Goal: Task Accomplishment & Management: Manage account settings

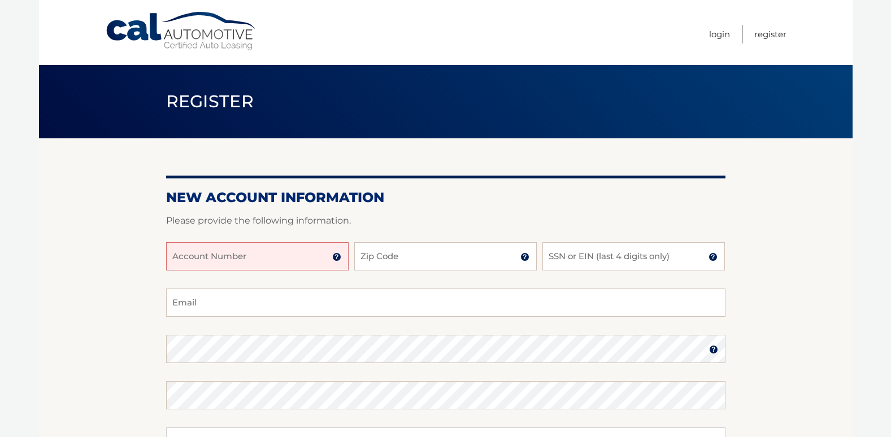
click at [315, 265] on input "Account Number" at bounding box center [257, 256] width 183 height 28
type input "44455986210"
click at [386, 258] on input "Zip Code" at bounding box center [445, 256] width 183 height 28
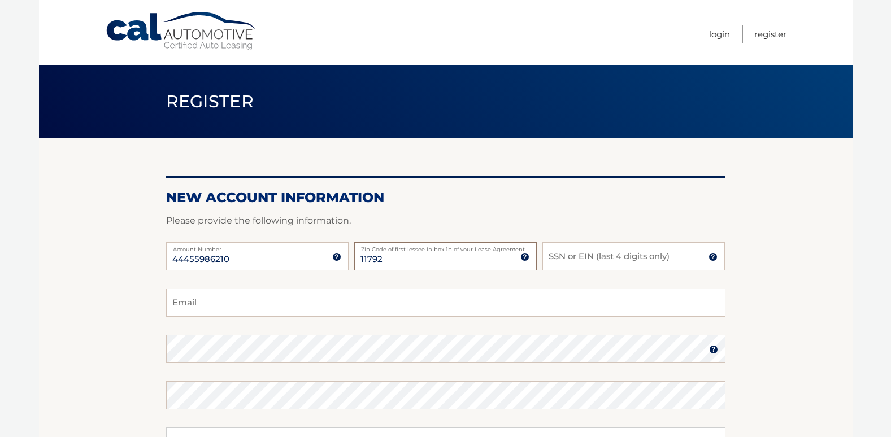
type input "11792"
type input "3476"
type input "cpullara03@gmail.com"
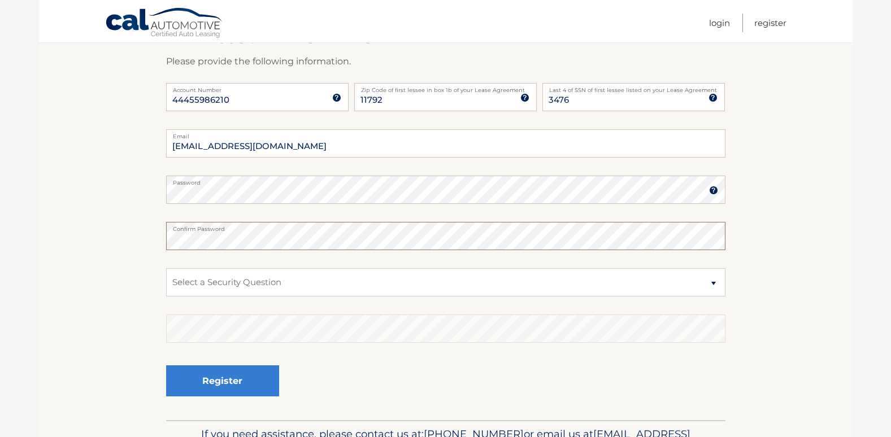
scroll to position [170, 0]
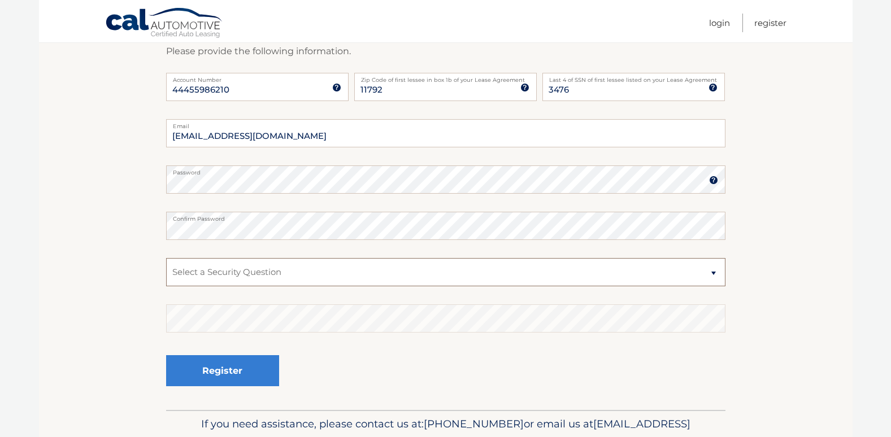
click at [306, 277] on select "Select a Security Question What was the name of your elementary school? What is…" at bounding box center [445, 272] width 559 height 28
select select "2"
click at [166, 258] on select "Select a Security Question What was the name of your elementary school? What is…" at bounding box center [445, 272] width 559 height 28
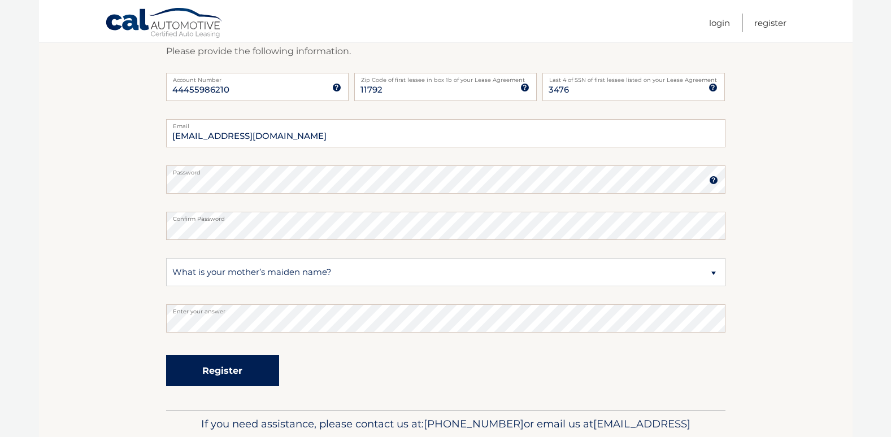
click at [241, 363] on button "Register" at bounding box center [222, 370] width 113 height 31
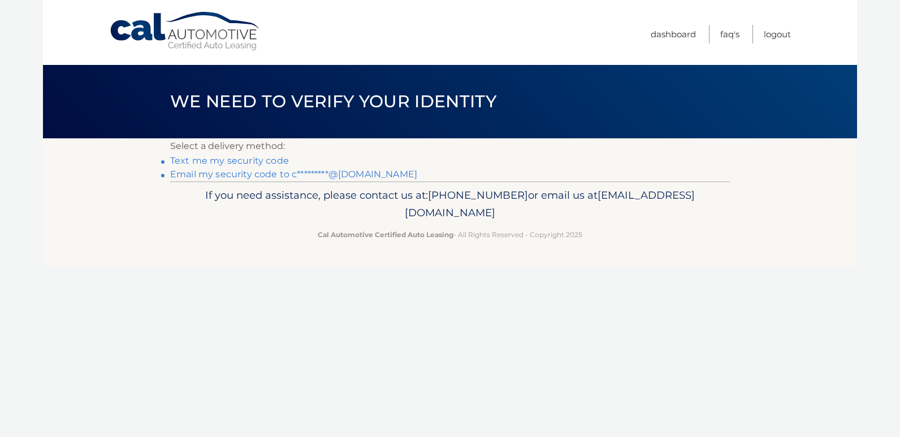
click at [238, 163] on link "Text me my security code" at bounding box center [229, 160] width 119 height 11
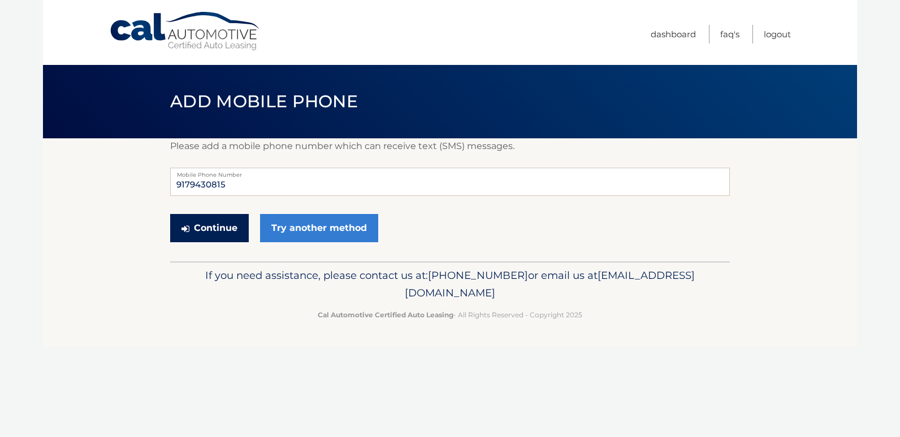
click at [219, 232] on button "Continue" at bounding box center [209, 228] width 79 height 28
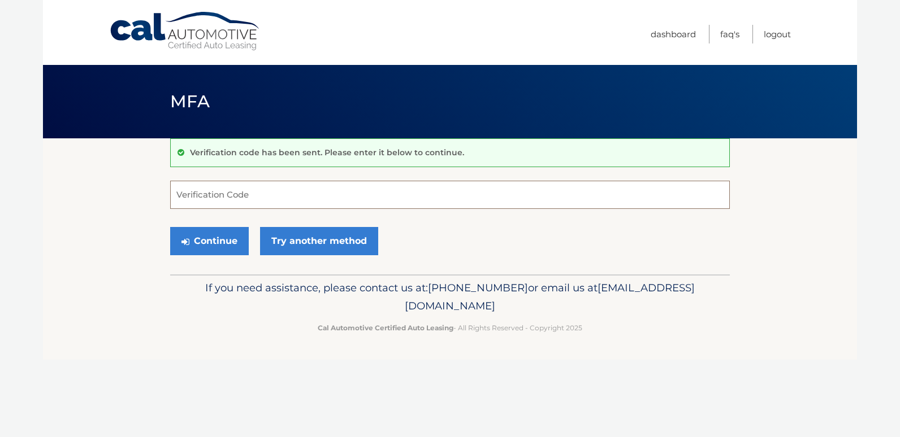
click at [246, 206] on input "Verification Code" at bounding box center [449, 195] width 559 height 28
type input "915452"
click at [170, 227] on button "Continue" at bounding box center [209, 241] width 79 height 28
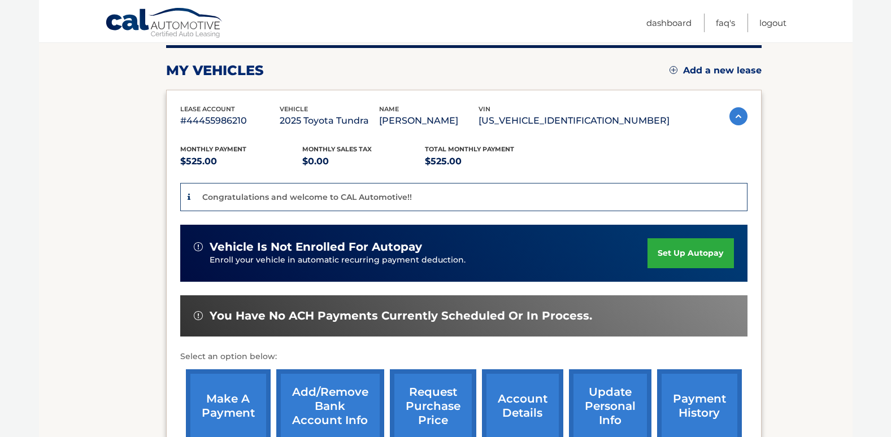
scroll to position [170, 0]
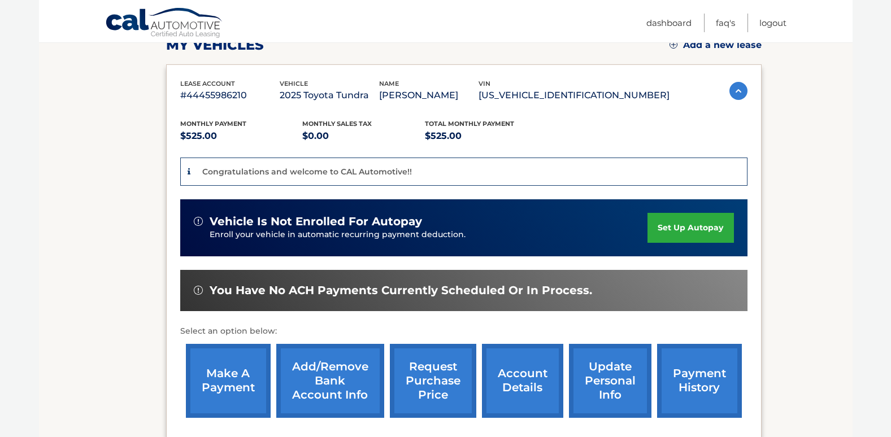
click at [720, 222] on link "set up autopay" at bounding box center [691, 228] width 86 height 30
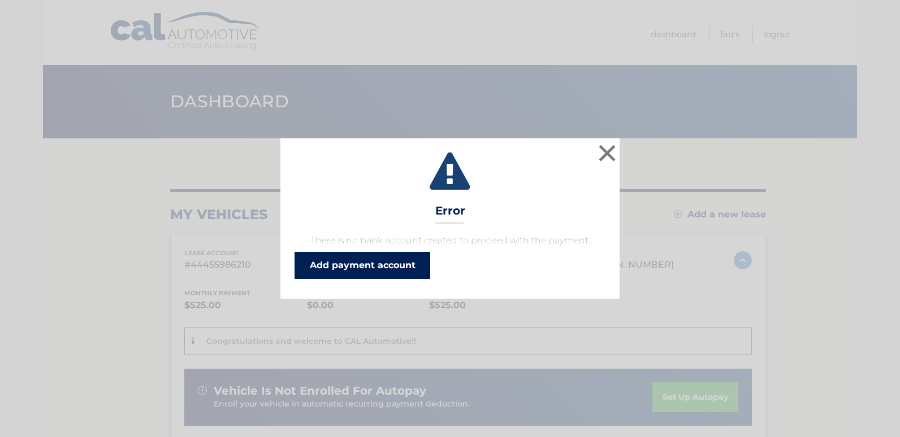
click at [390, 256] on link "Add payment account" at bounding box center [362, 265] width 136 height 27
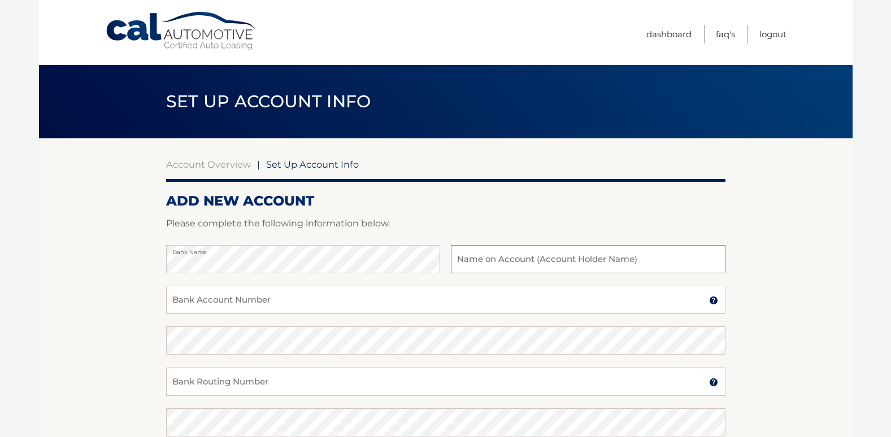
click at [474, 263] on input "text" at bounding box center [588, 259] width 274 height 28
type input "Charles Pullara"
click at [414, 314] on div "Bank Account Number A 3-17-digit number at the bottom of a check or bank statem…" at bounding box center [445, 306] width 559 height 41
click at [476, 293] on input "Bank Account Number" at bounding box center [445, 300] width 559 height 28
type input "9999175749"
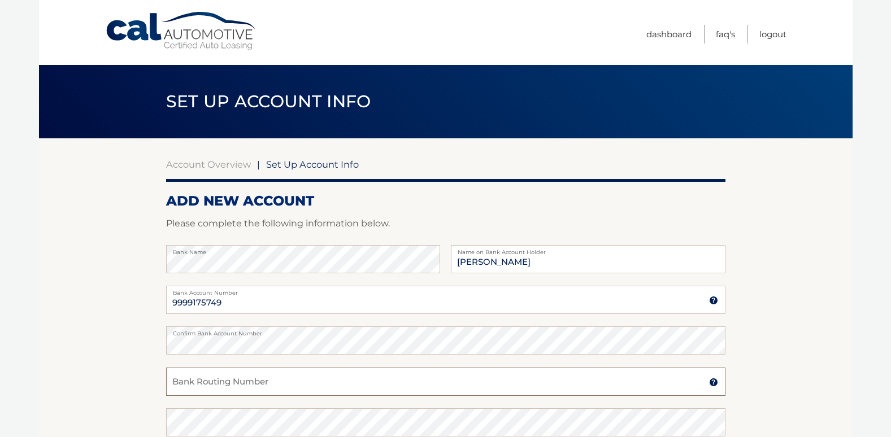
click at [374, 377] on input "Bank Routing Number" at bounding box center [445, 382] width 559 height 28
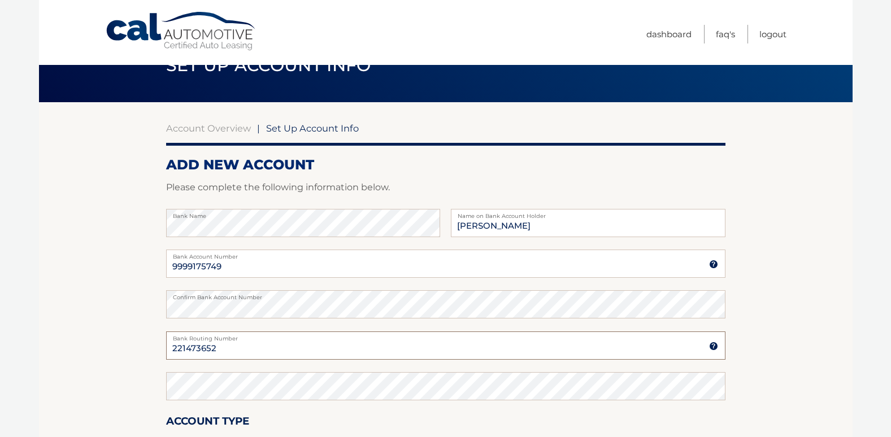
scroll to position [57, 0]
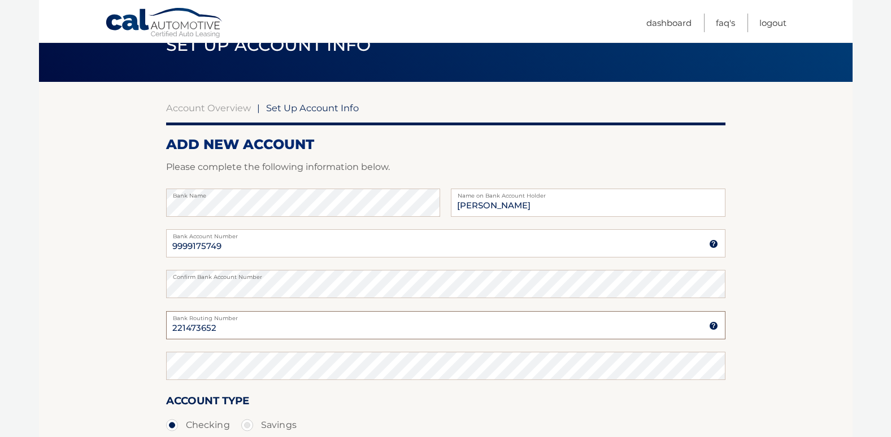
type input "221473652"
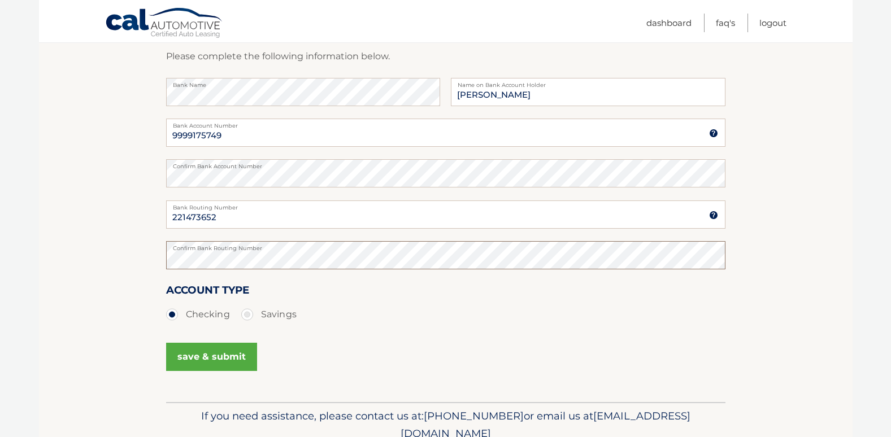
scroll to position [170, 0]
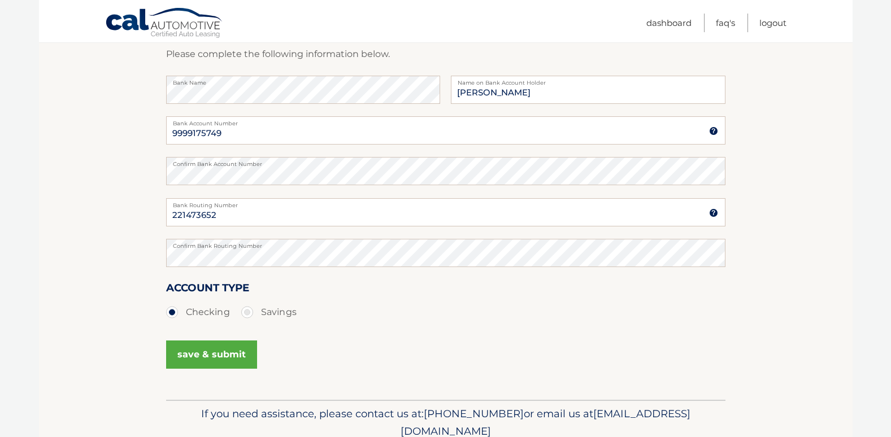
click at [268, 314] on label "Savings" at bounding box center [268, 312] width 55 height 23
click at [257, 314] on input "Savings" at bounding box center [251, 310] width 11 height 18
radio input "true"
click at [233, 356] on button "save & submit" at bounding box center [211, 355] width 91 height 28
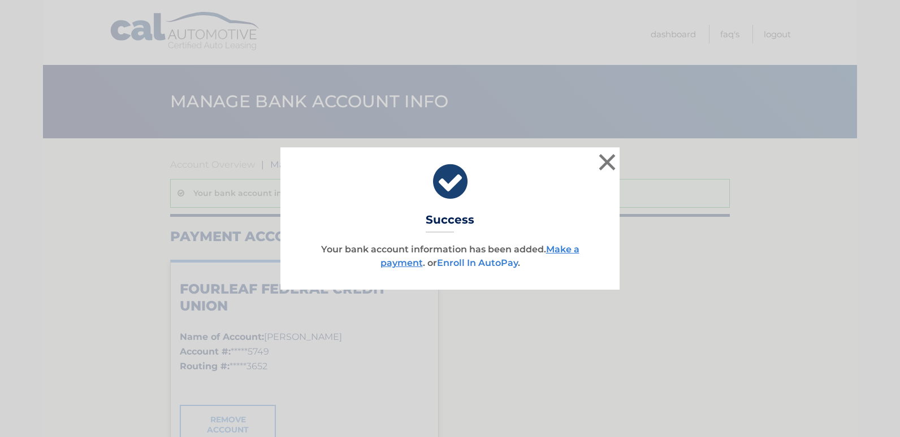
click at [493, 267] on link "Enroll In AutoPay" at bounding box center [477, 263] width 81 height 11
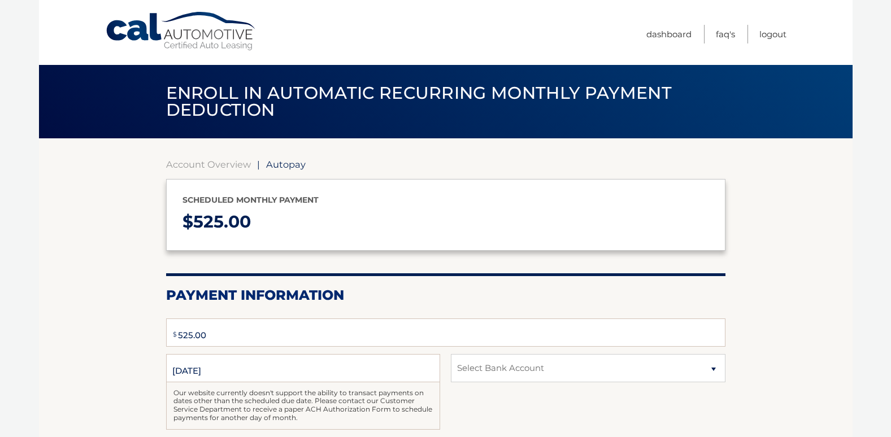
type input "525"
select select "YjcxMGZlNjAtODcxYy00ZTNiLWFjM2ItOWRjMjYyY2YwZmE5"
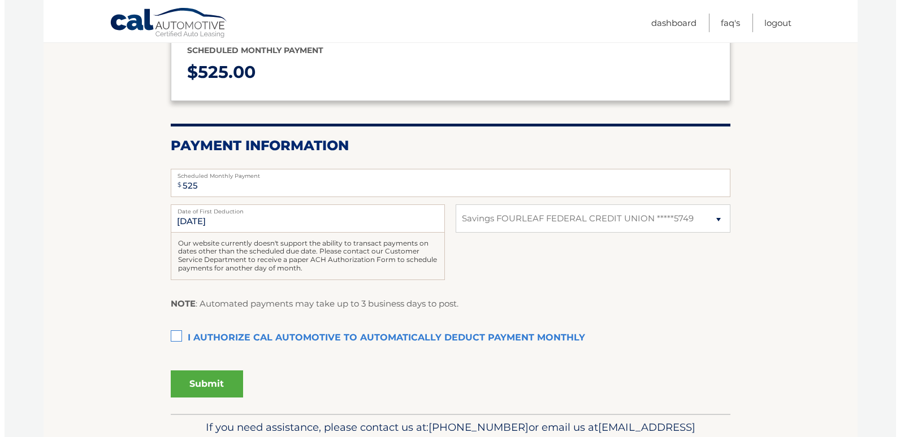
scroll to position [170, 0]
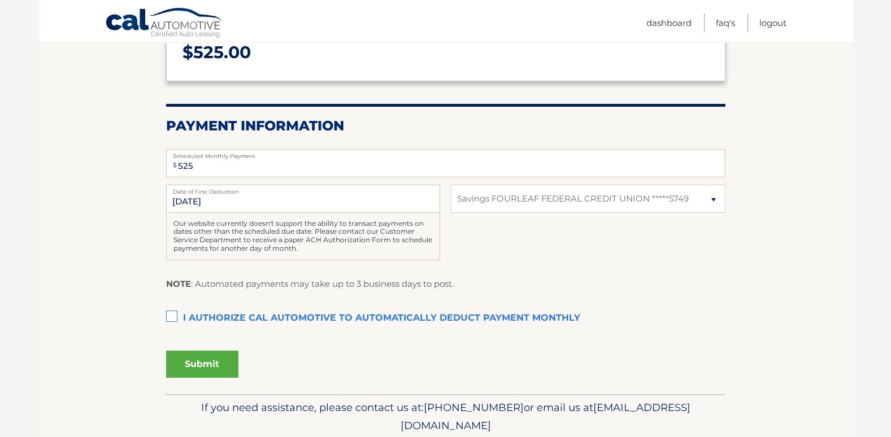
click at [185, 319] on label "I authorize cal automotive to automatically deduct payment monthly This checkbo…" at bounding box center [445, 318] width 559 height 23
click at [0, 0] on input "I authorize cal automotive to automatically deduct payment monthly This checkbo…" at bounding box center [0, 0] width 0 height 0
click at [200, 358] on button "Submit" at bounding box center [202, 364] width 72 height 27
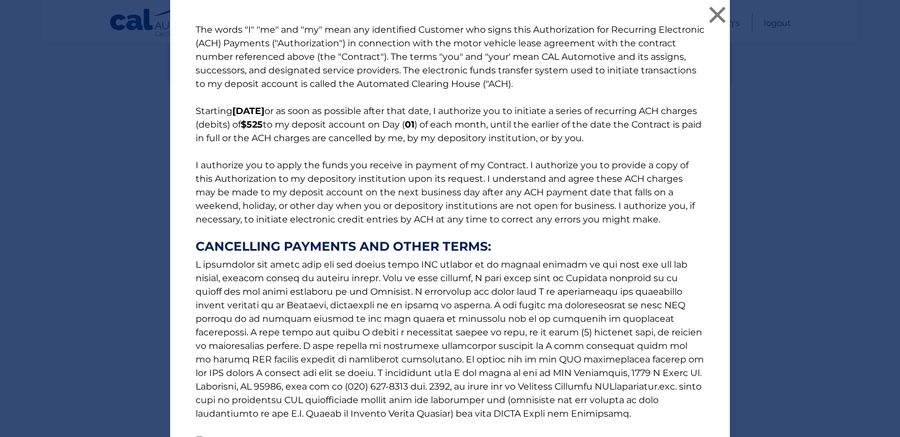
scroll to position [57, 0]
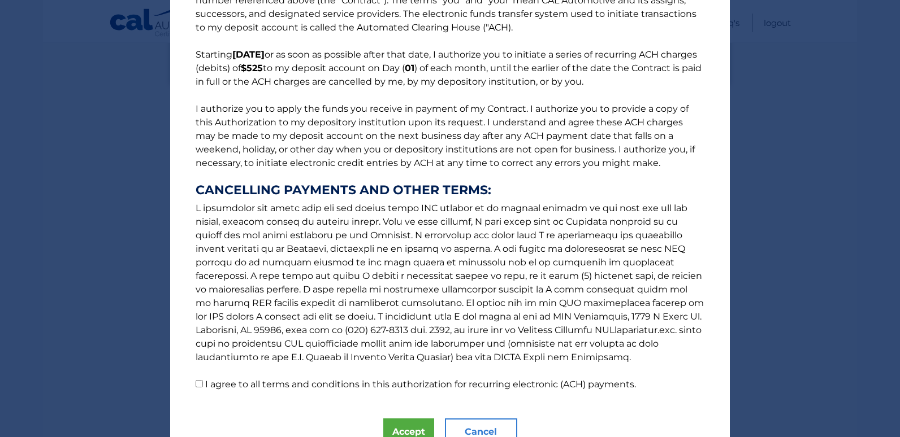
click at [277, 381] on label "I agree to all terms and conditions in this authorization for recurring electro…" at bounding box center [420, 384] width 431 height 11
click at [203, 381] on input "I agree to all terms and conditions in this authorization for recurring electro…" at bounding box center [199, 383] width 7 height 7
checkbox input "true"
click at [396, 428] on button "Accept" at bounding box center [408, 432] width 51 height 27
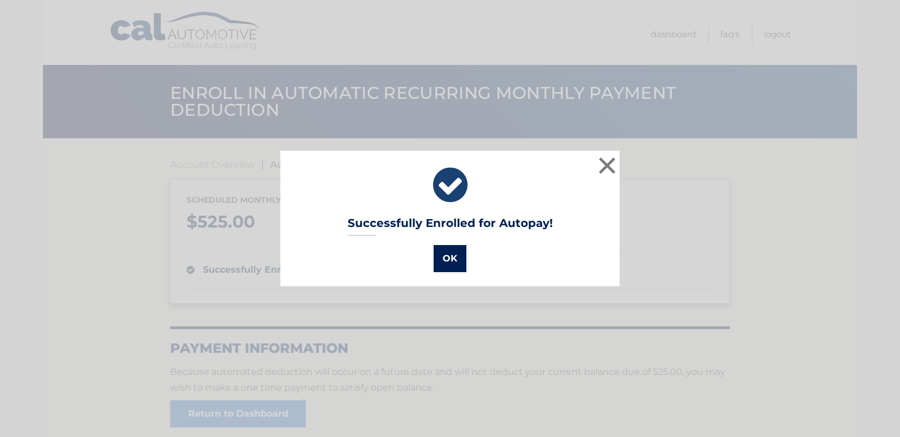
click at [452, 253] on button "OK" at bounding box center [449, 258] width 33 height 27
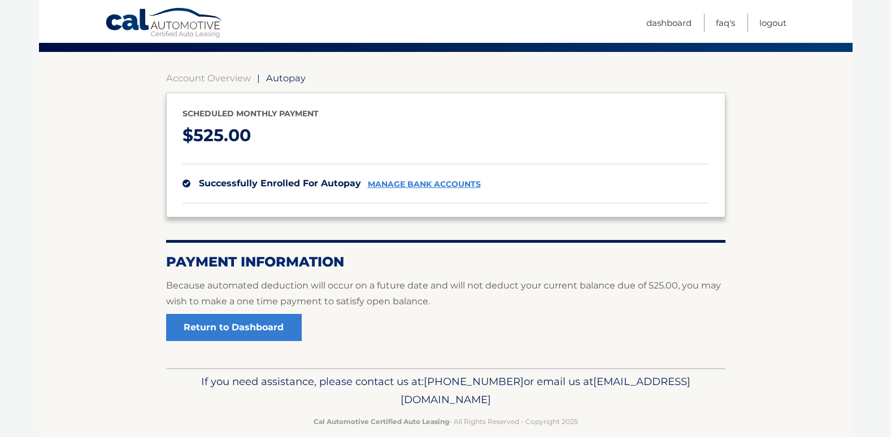
scroll to position [103, 0]
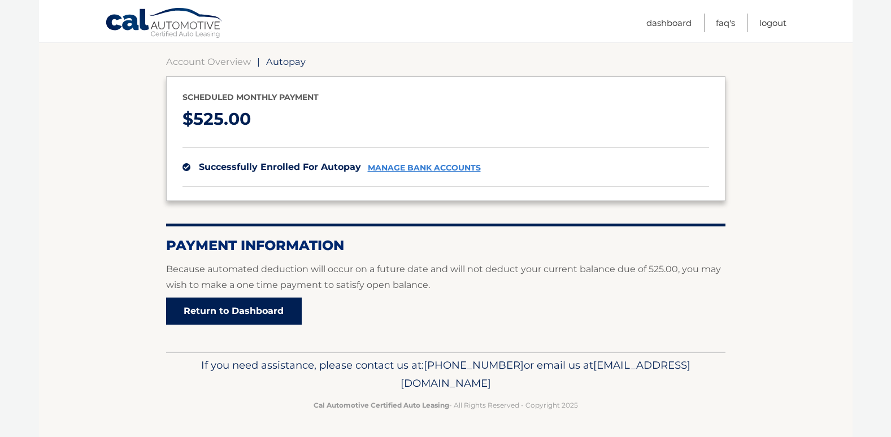
click at [221, 302] on link "Return to Dashboard" at bounding box center [234, 311] width 136 height 27
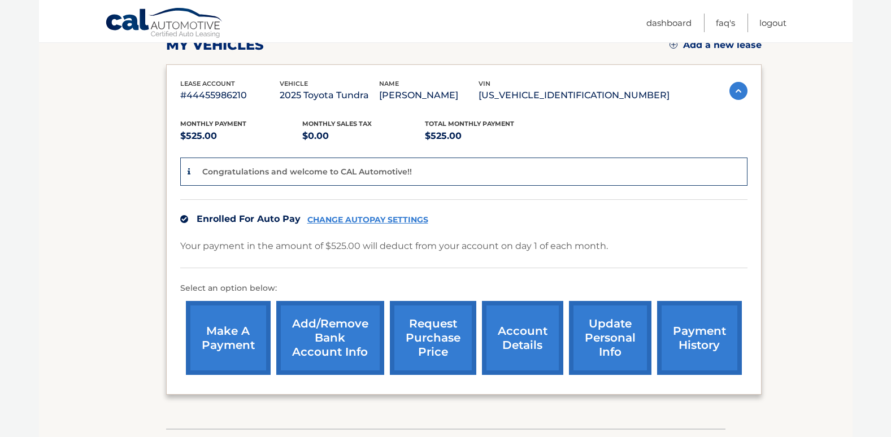
scroll to position [226, 0]
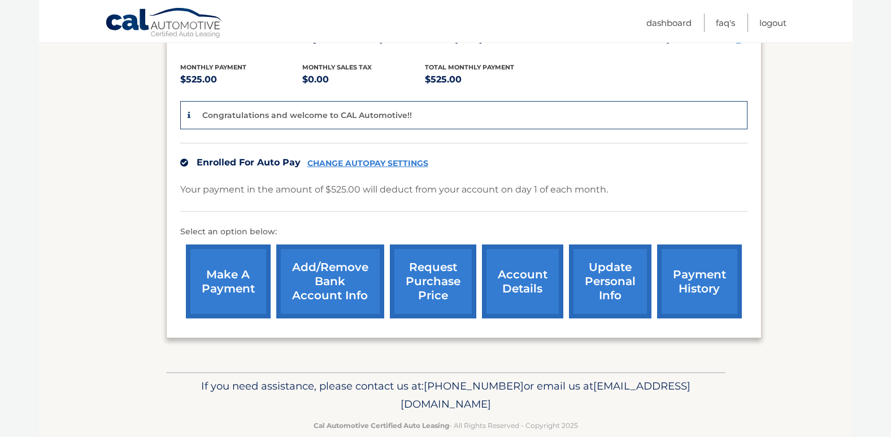
click at [423, 290] on link "request purchase price" at bounding box center [433, 282] width 86 height 74
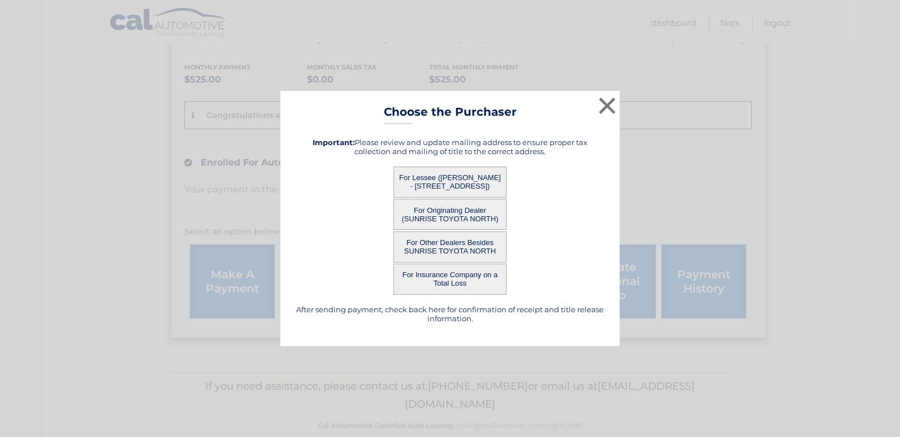
click at [437, 180] on button "For Lessee ([PERSON_NAME] - [STREET_ADDRESS])" at bounding box center [449, 182] width 113 height 31
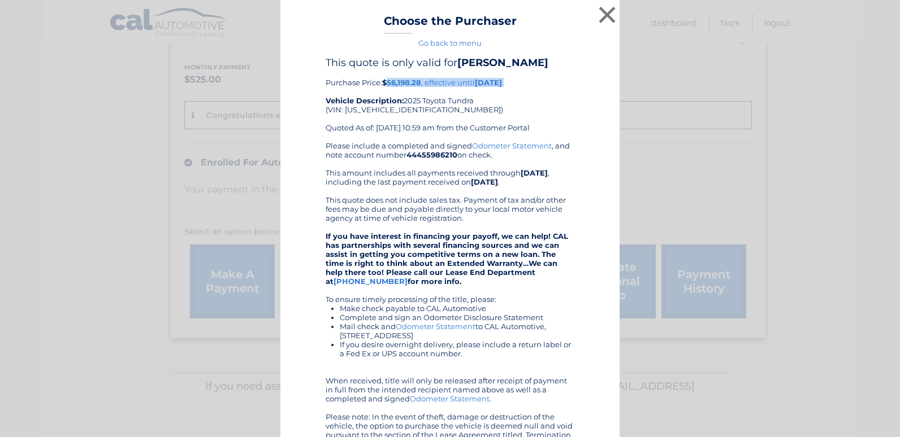
drag, startPoint x: 383, startPoint y: 85, endPoint x: 413, endPoint y: 88, distance: 30.1
click at [413, 88] on div "This quote is only valid for CHARLES PULLARA Purchase Price: $56,198.28 , effec…" at bounding box center [449, 99] width 249 height 85
click at [412, 84] on b "$56,198.28" at bounding box center [401, 82] width 39 height 9
click at [417, 85] on b "$56,198.28" at bounding box center [401, 82] width 39 height 9
drag, startPoint x: 419, startPoint y: 85, endPoint x: 385, endPoint y: 86, distance: 33.3
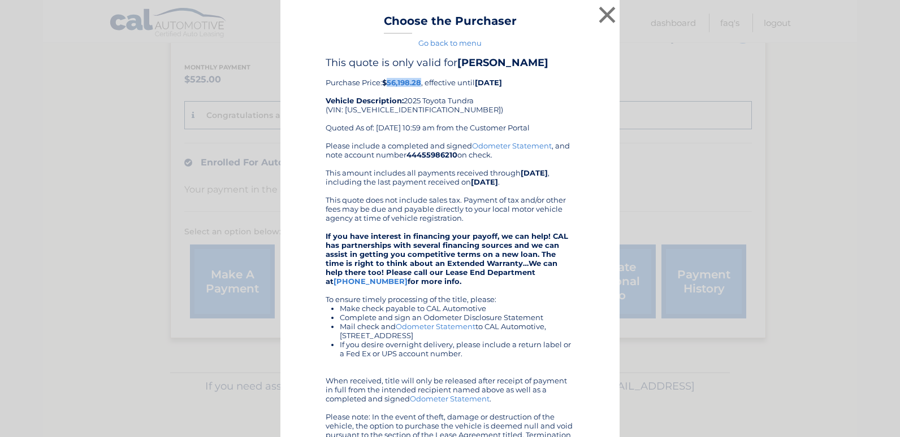
click at [385, 86] on div "This quote is only valid for CHARLES PULLARA Purchase Price: $56,198.28 , effec…" at bounding box center [449, 99] width 249 height 85
drag, startPoint x: 385, startPoint y: 86, endPoint x: 391, endPoint y: 94, distance: 10.2
click at [391, 94] on div "This quote is only valid for CHARLES PULLARA Purchase Price: $56,198.28 , effec…" at bounding box center [449, 99] width 249 height 85
drag, startPoint x: 419, startPoint y: 84, endPoint x: 385, endPoint y: 85, distance: 33.4
click at [385, 85] on div "This quote is only valid for CHARLES PULLARA Purchase Price: $56,198.28 , effec…" at bounding box center [449, 99] width 249 height 85
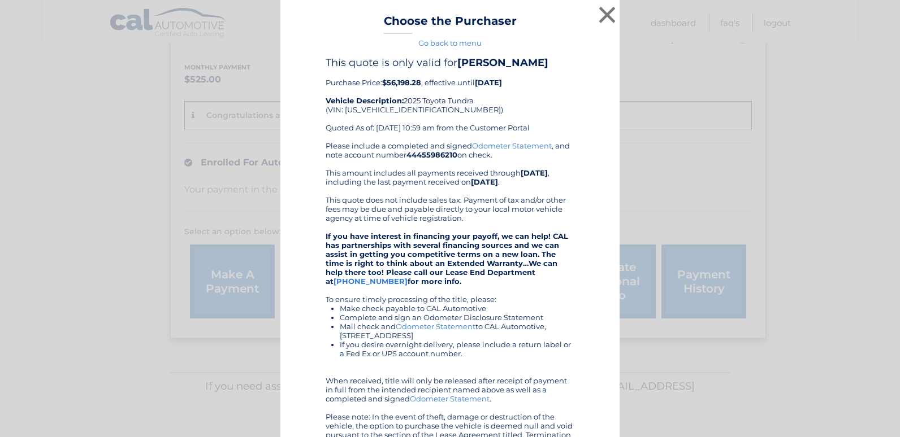
drag, startPoint x: 385, startPoint y: 85, endPoint x: 436, endPoint y: 108, distance: 55.4
click at [436, 108] on div "This quote is only valid for CHARLES PULLARA Purchase Price: $56,198.28 , effec…" at bounding box center [449, 99] width 249 height 85
drag, startPoint x: 335, startPoint y: 129, endPoint x: 533, endPoint y: 156, distance: 200.1
click at [533, 156] on div "This quote is only valid for CHARLES PULLARA Purchase Price: $56,198.28 , effec…" at bounding box center [449, 271] width 249 height 429
click at [529, 158] on div "Please include a completed and signed Odometer Statement , and note account num…" at bounding box center [449, 294] width 249 height 307
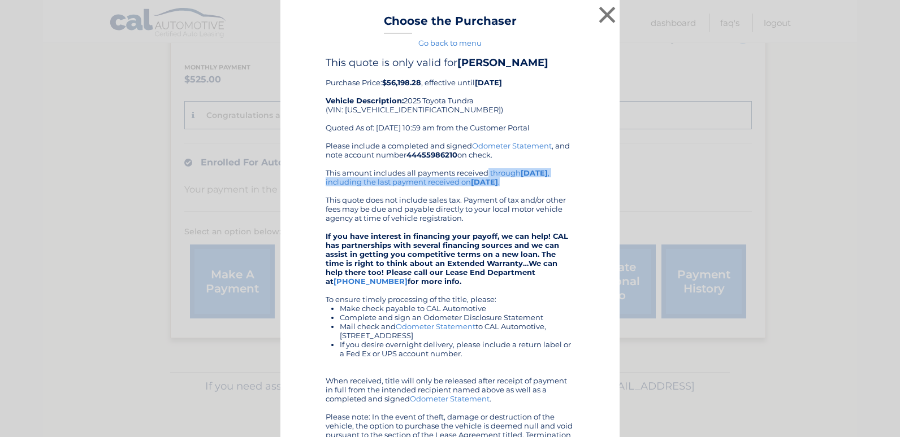
drag, startPoint x: 320, startPoint y: 174, endPoint x: 514, endPoint y: 185, distance: 193.6
click at [514, 185] on div "This quote is only valid for CHARLES PULLARA Purchase Price: $56,198.28 , effec…" at bounding box center [449, 291] width 311 height 468
click at [596, 20] on button "×" at bounding box center [607, 14] width 23 height 23
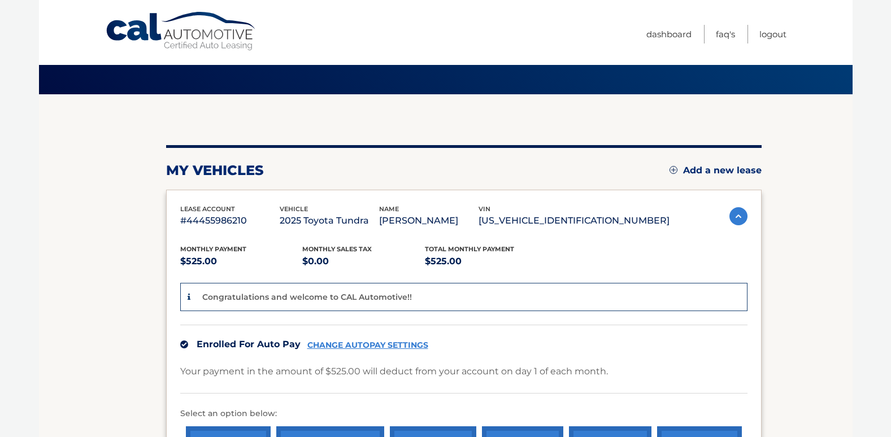
scroll to position [113, 0]
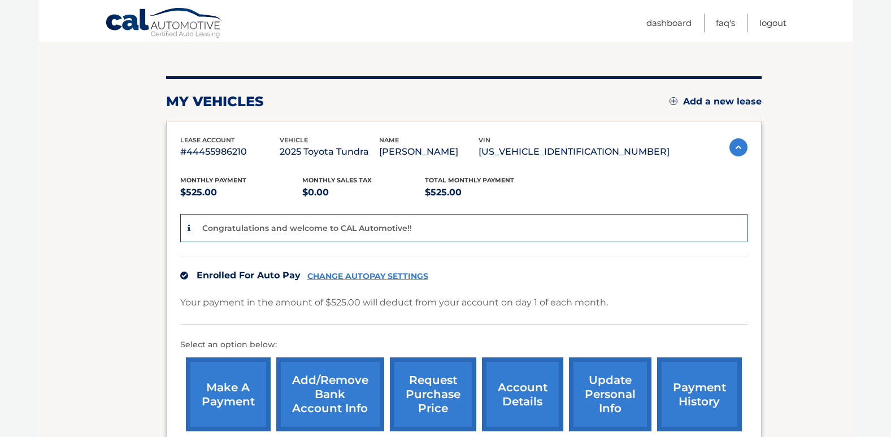
click at [451, 392] on link "request purchase price" at bounding box center [433, 395] width 86 height 74
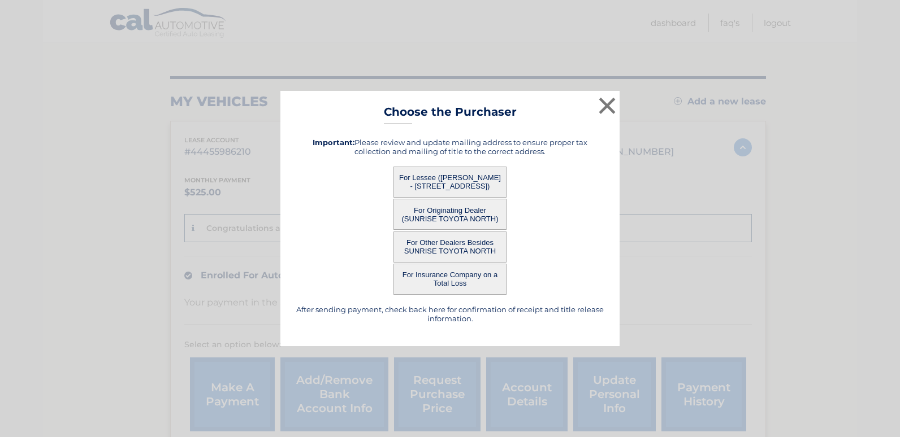
click at [448, 210] on button "For Originating Dealer (SUNRISE TOYOTA NORTH)" at bounding box center [449, 214] width 113 height 31
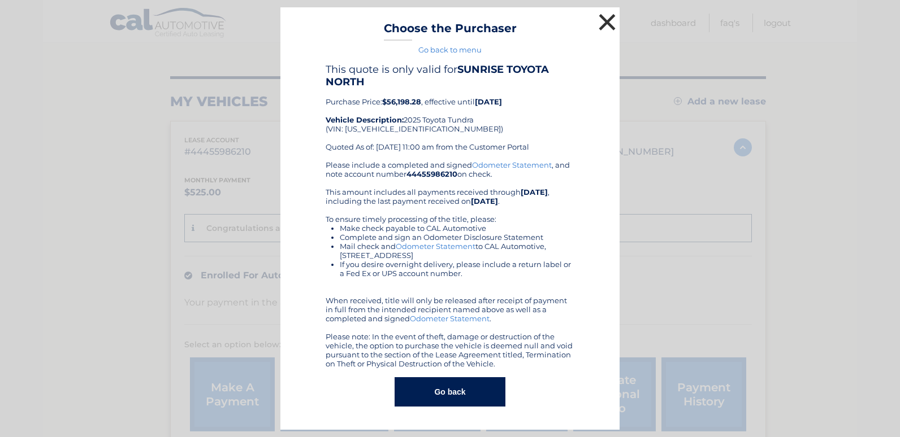
click at [602, 18] on button "×" at bounding box center [607, 22] width 23 height 23
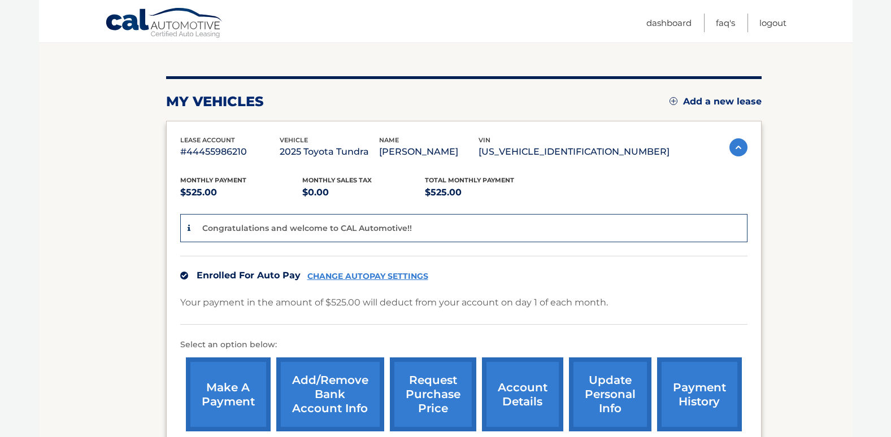
click at [453, 388] on link "request purchase price" at bounding box center [433, 395] width 86 height 74
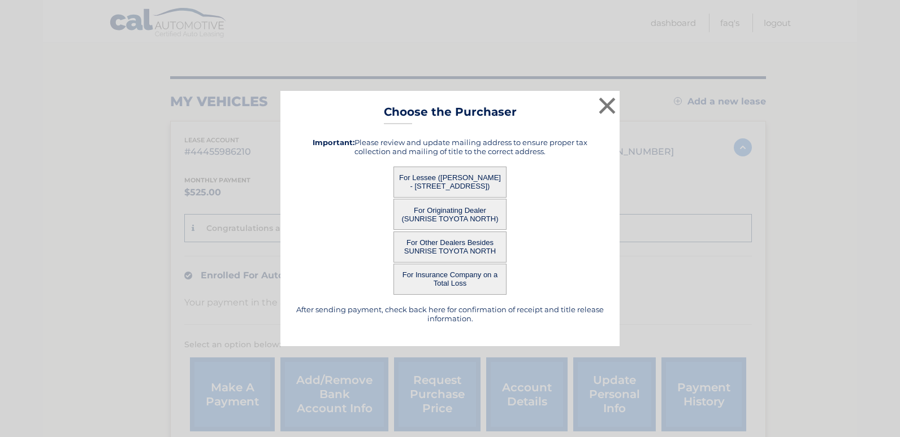
click at [428, 247] on button "For Other Dealers Besides SUNRISE TOYOTA NORTH" at bounding box center [449, 247] width 113 height 31
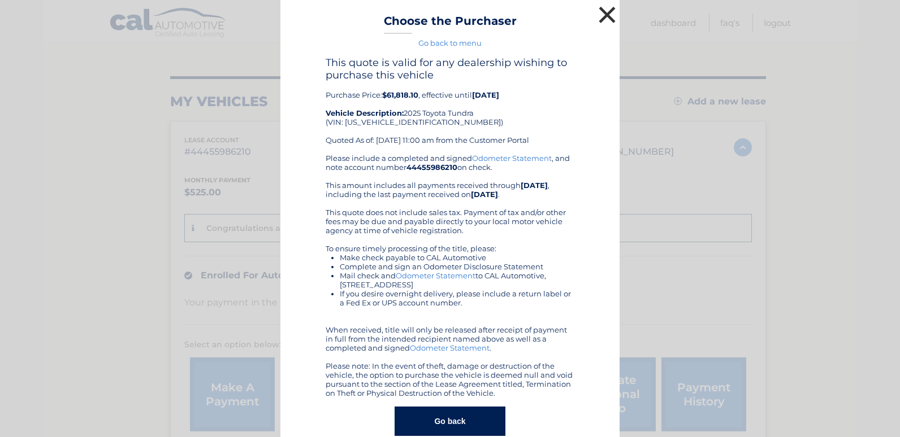
click at [596, 16] on button "×" at bounding box center [607, 14] width 23 height 23
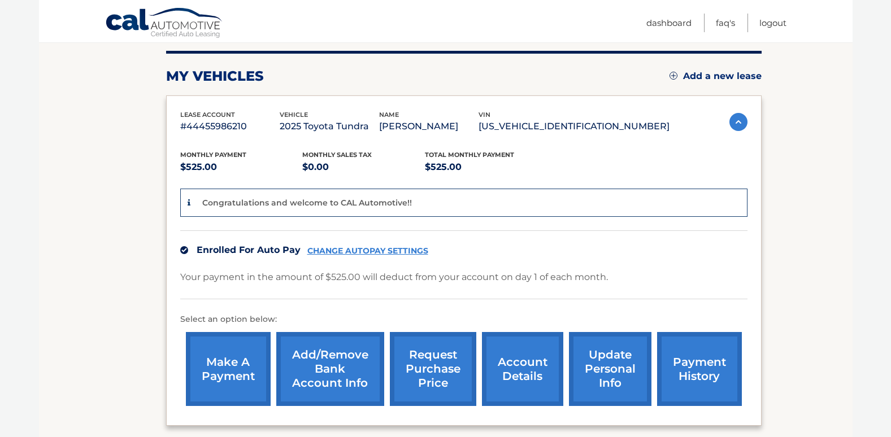
scroll to position [170, 0]
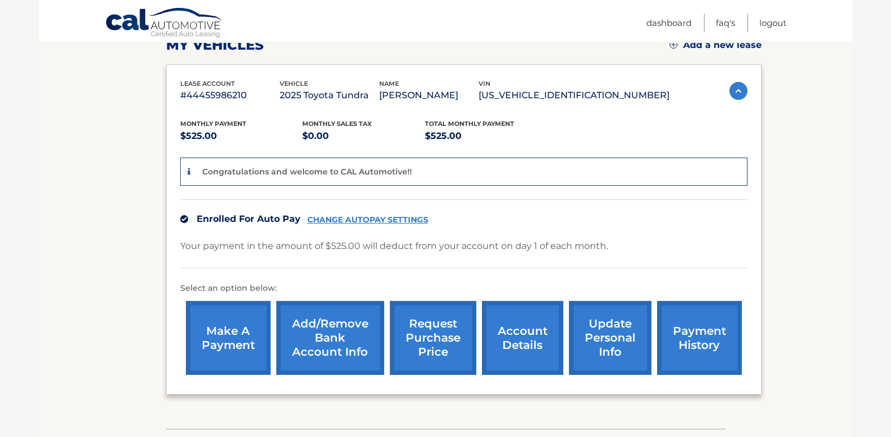
click at [707, 332] on link "payment history" at bounding box center [699, 338] width 85 height 74
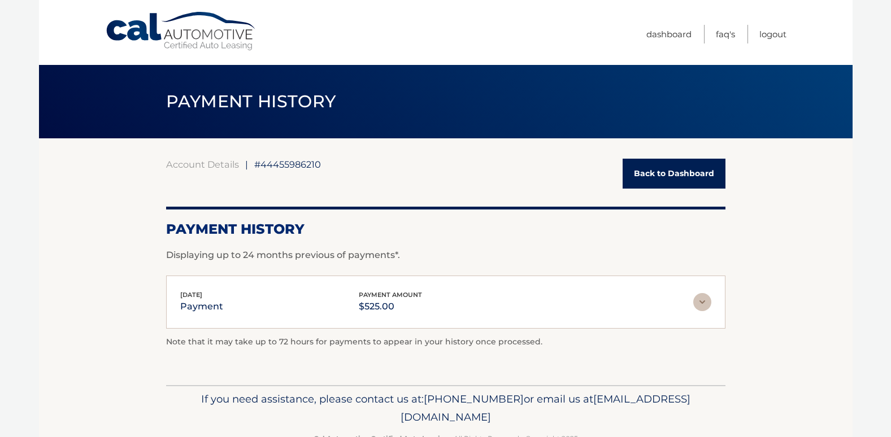
scroll to position [34, 0]
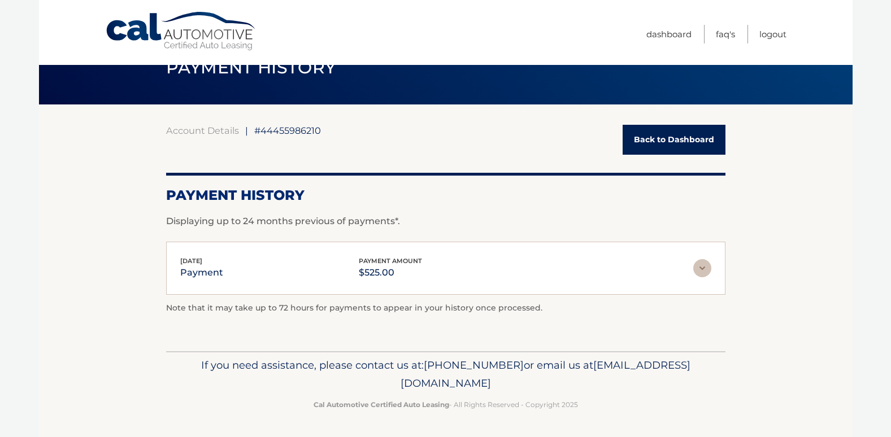
click at [696, 267] on img at bounding box center [702, 268] width 18 height 18
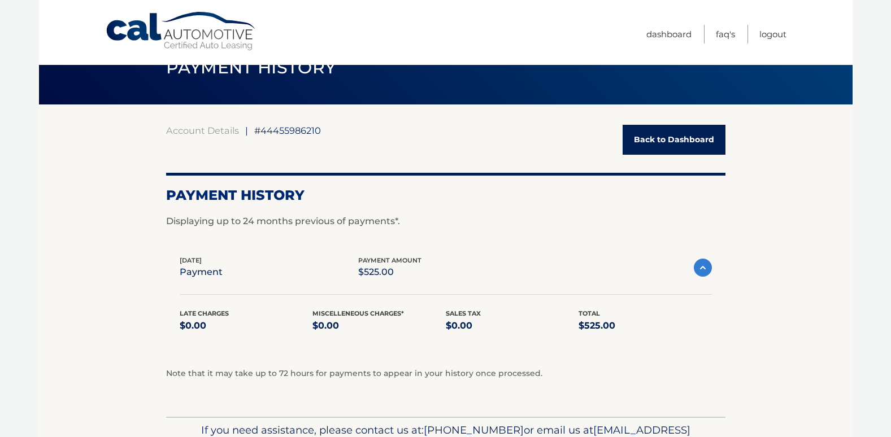
click at [706, 270] on img at bounding box center [703, 268] width 18 height 18
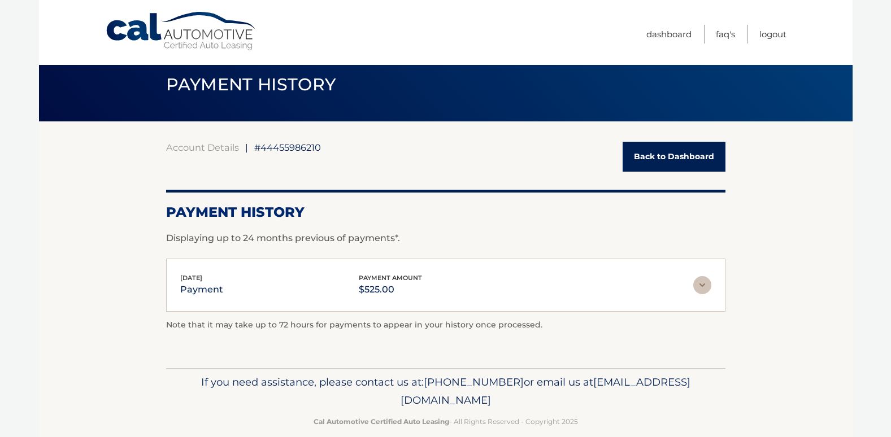
scroll to position [0, 0]
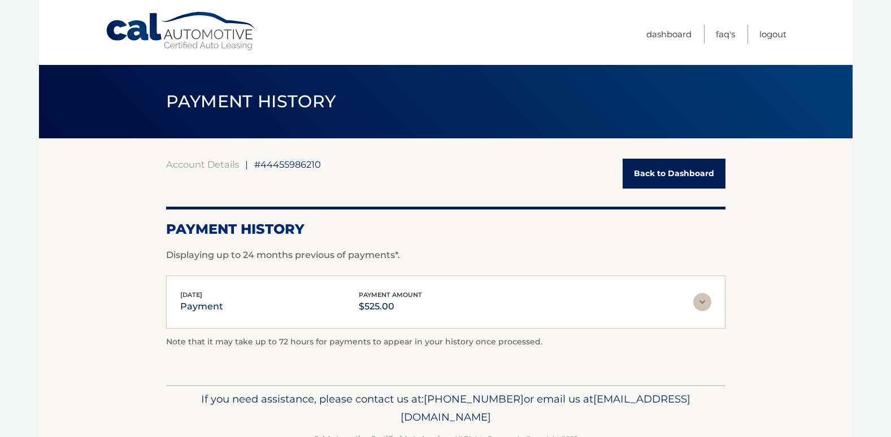
click at [669, 173] on link "Back to Dashboard" at bounding box center [674, 174] width 103 height 30
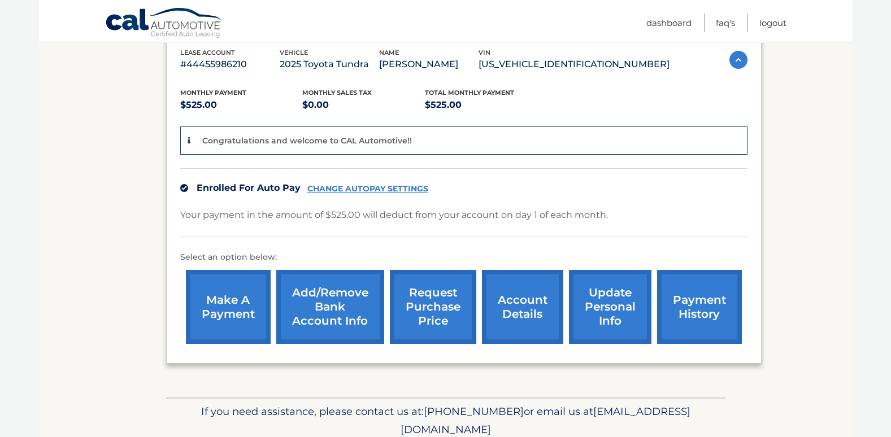
scroll to position [226, 0]
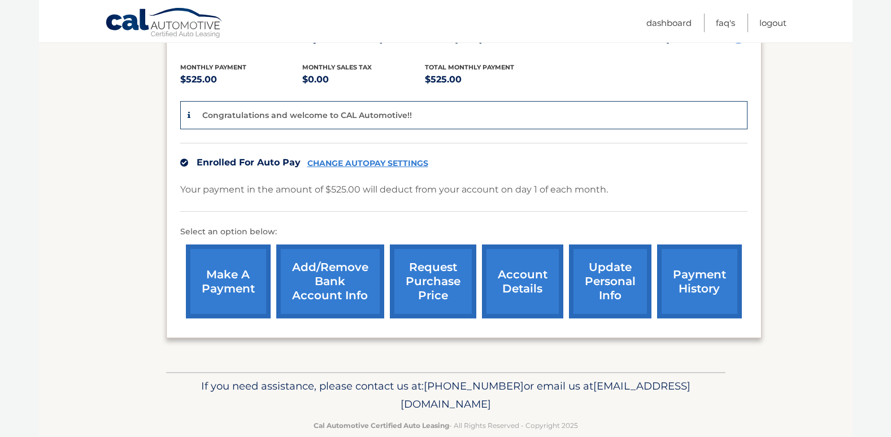
click at [507, 276] on link "account details" at bounding box center [522, 282] width 81 height 74
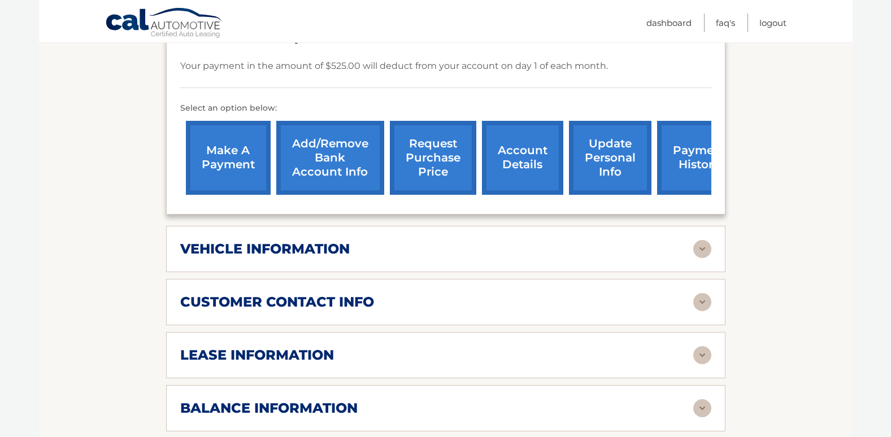
scroll to position [339, 0]
click at [402, 240] on div "vehicle information" at bounding box center [436, 248] width 513 height 17
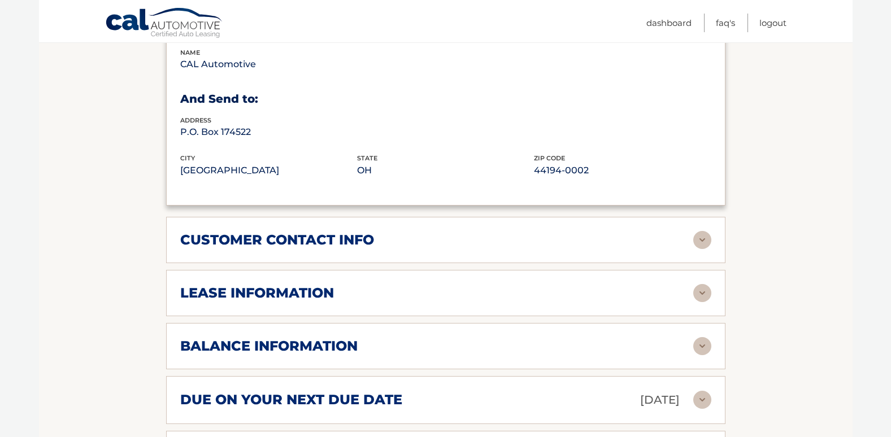
scroll to position [735, 0]
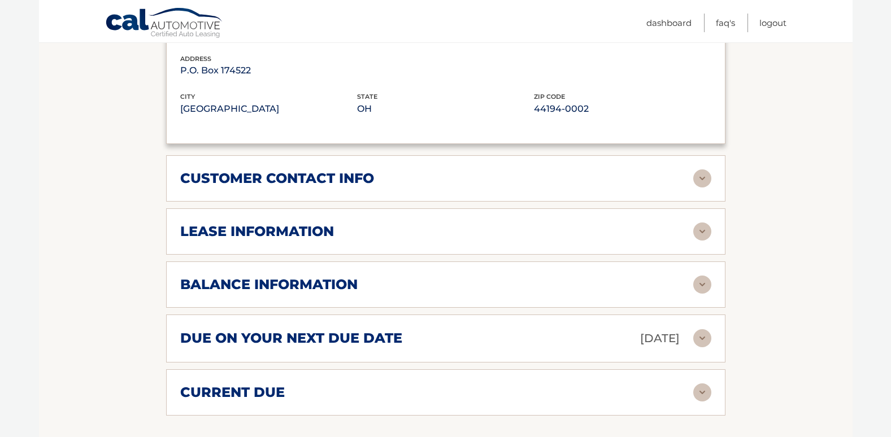
click at [407, 223] on div "lease information" at bounding box center [436, 231] width 513 height 17
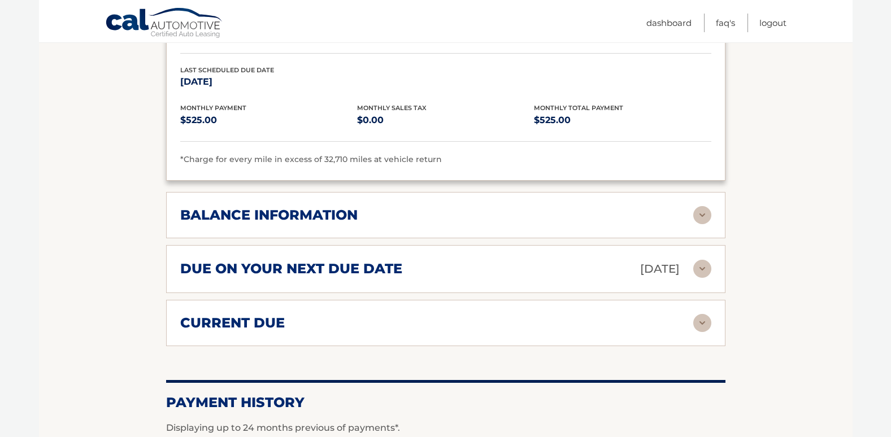
scroll to position [1017, 0]
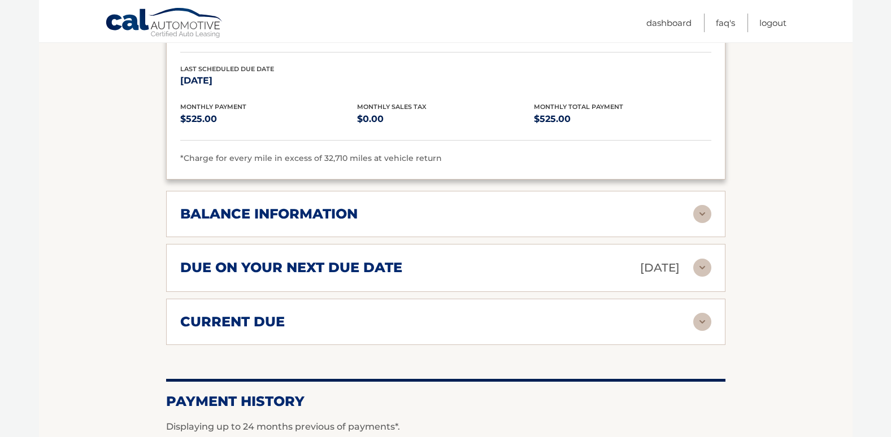
click at [644, 205] on div "balance information" at bounding box center [445, 214] width 531 height 18
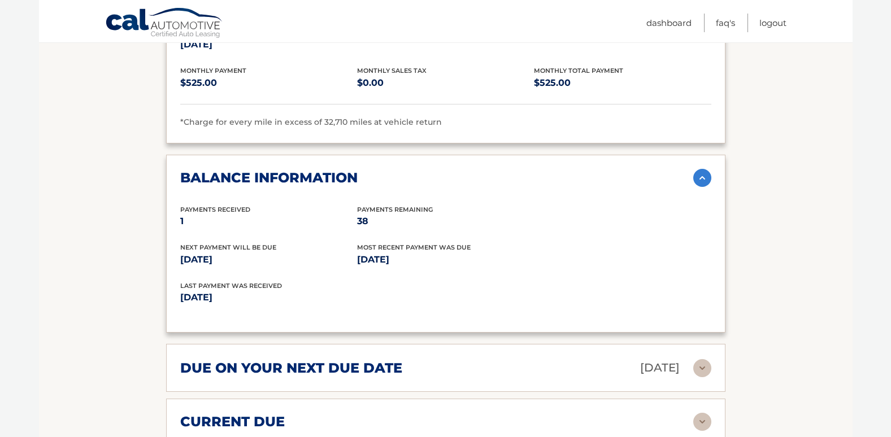
scroll to position [1074, 0]
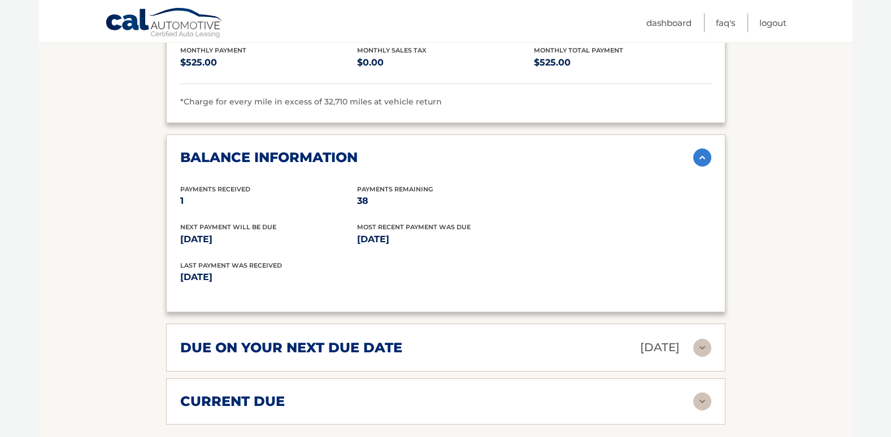
click at [398, 393] on div "current due" at bounding box center [436, 401] width 513 height 17
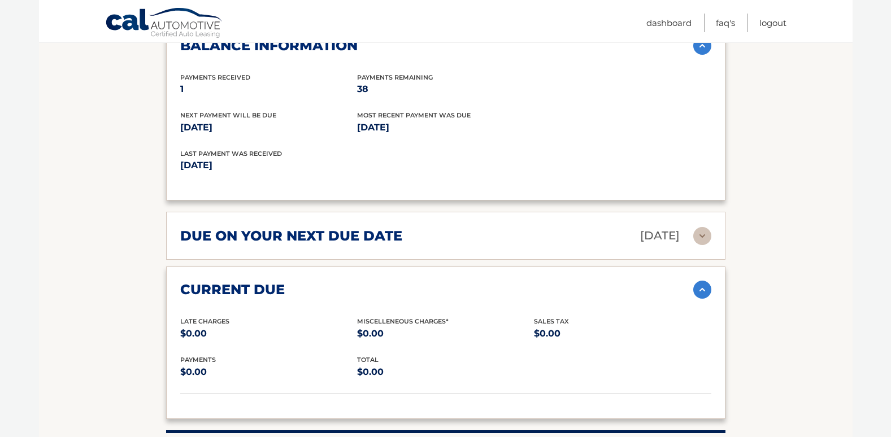
scroll to position [1187, 0]
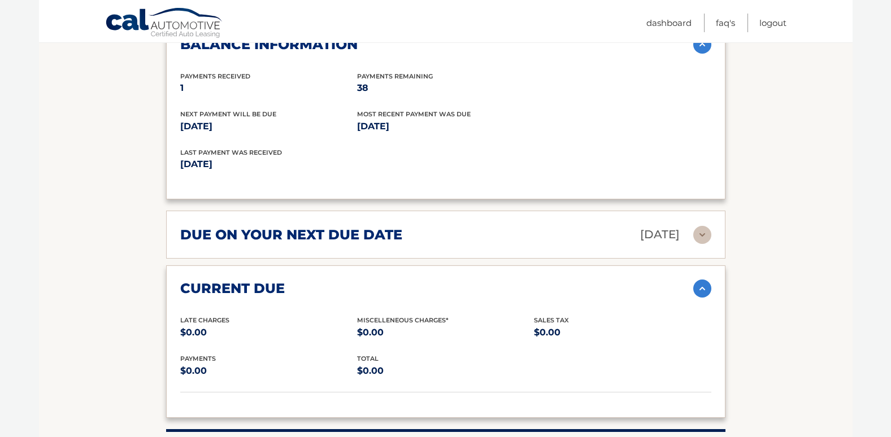
click at [489, 225] on div "due on your next due date [DATE]" at bounding box center [436, 235] width 513 height 20
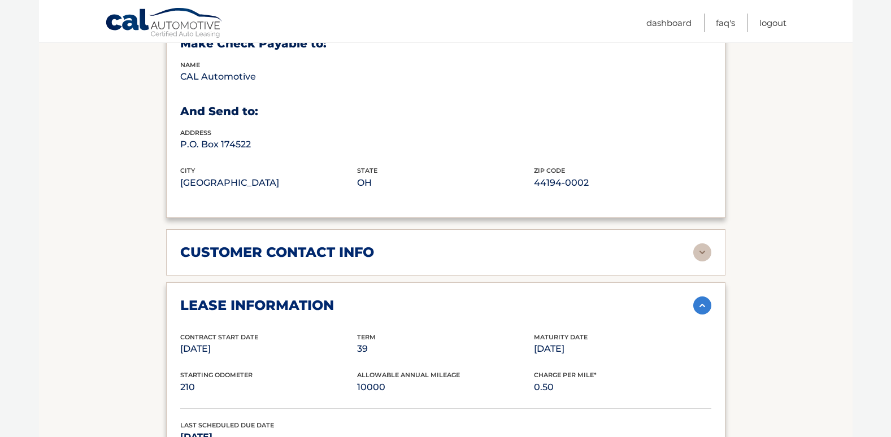
scroll to position [633, 0]
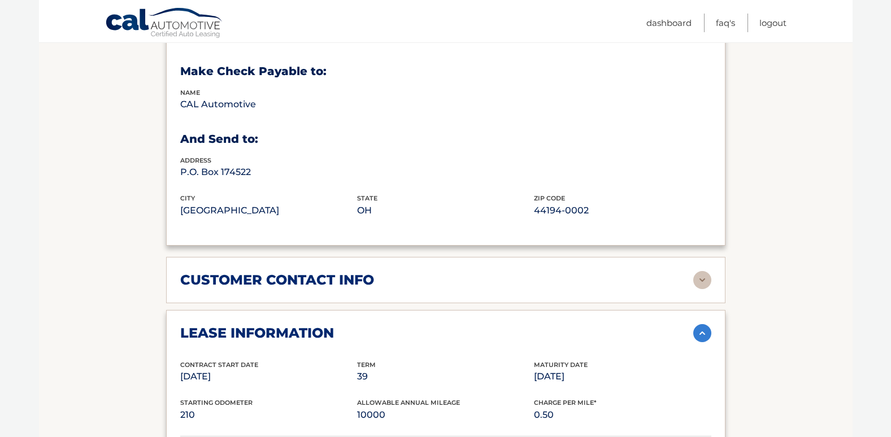
click at [455, 272] on div "customer contact info" at bounding box center [436, 280] width 513 height 17
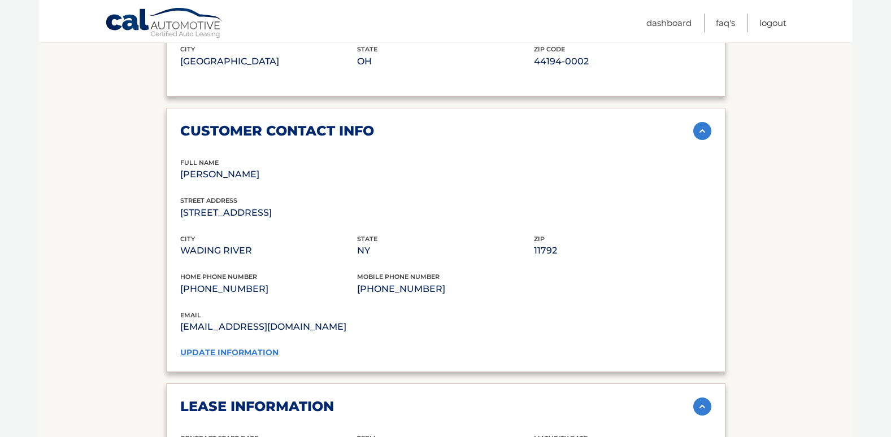
scroll to position [802, 0]
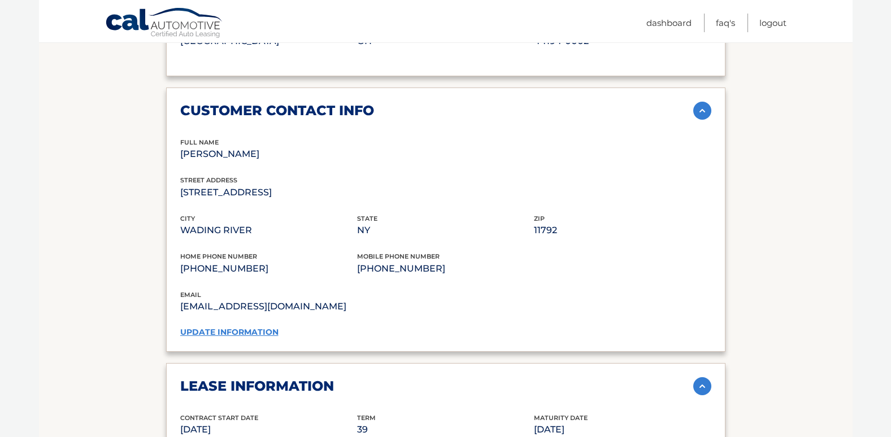
click at [271, 327] on link "update information" at bounding box center [229, 332] width 98 height 10
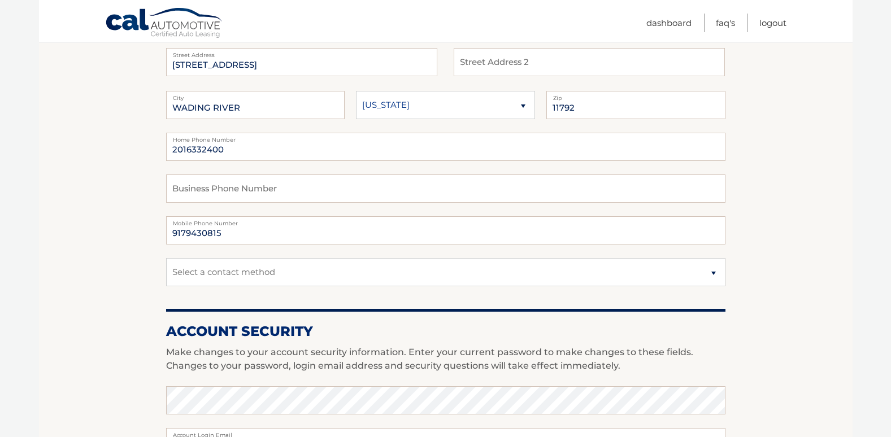
scroll to position [170, 0]
drag, startPoint x: 231, startPoint y: 154, endPoint x: 137, endPoint y: 159, distance: 93.9
click at [138, 159] on section "Account Overview | Edit Profile account information 58 CALVERTON CT Street Addr…" at bounding box center [446, 380] width 814 height 823
type input "9179430815"
click at [131, 163] on section "Account Overview | Edit Profile account information 58 CALVERTON CT Street Addr…" at bounding box center [446, 380] width 814 height 823
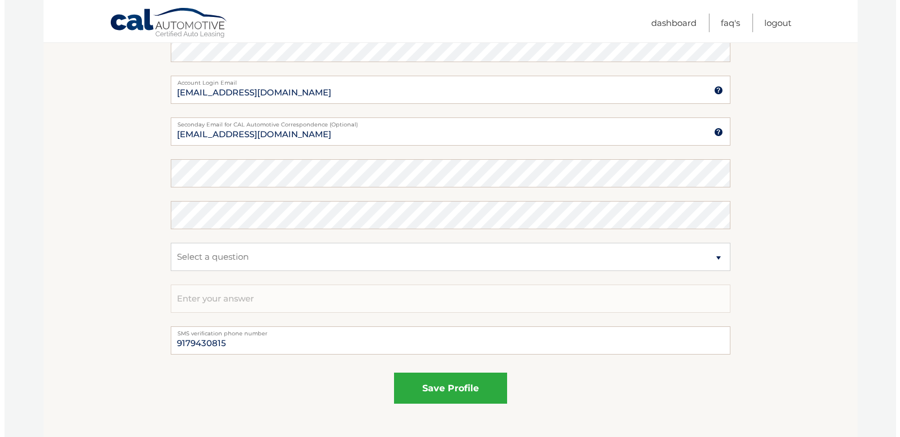
scroll to position [565, 0]
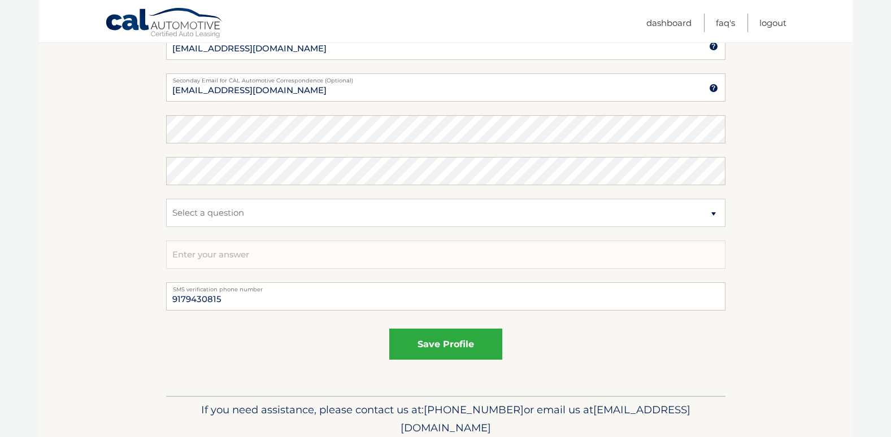
click at [387, 324] on div "Account Security Make changes to your account security information. Enter your …" at bounding box center [445, 143] width 559 height 462
click at [441, 349] on button "save profile" at bounding box center [445, 344] width 113 height 31
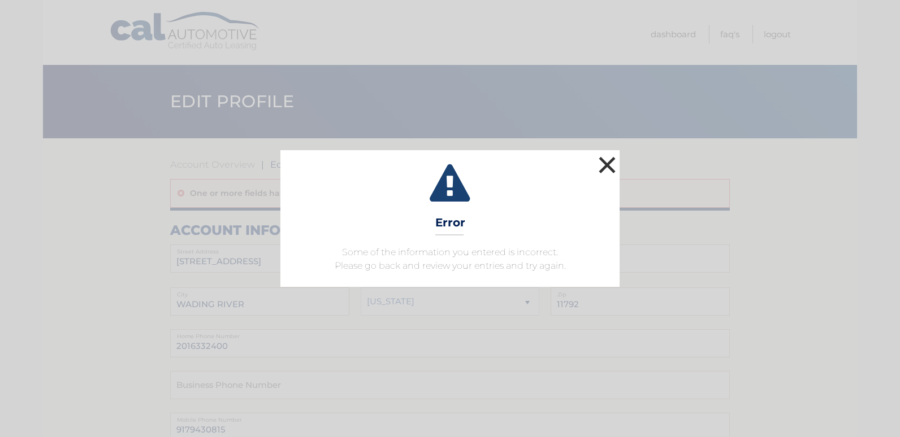
click at [607, 168] on button "×" at bounding box center [607, 165] width 23 height 23
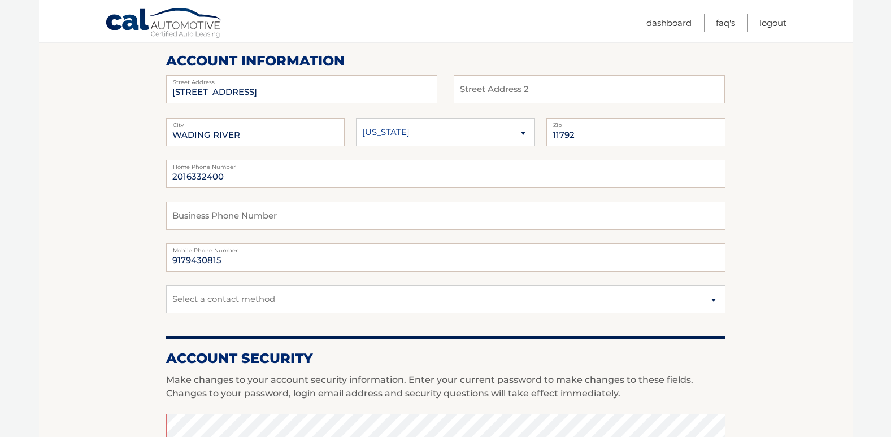
scroll to position [226, 0]
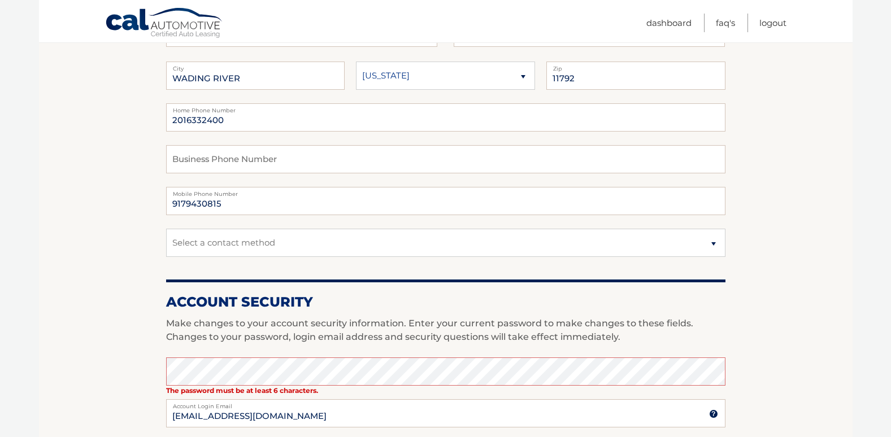
click at [266, 112] on label "Home Phone Number" at bounding box center [445, 107] width 559 height 9
drag, startPoint x: 257, startPoint y: 125, endPoint x: 53, endPoint y: 137, distance: 204.3
click at [54, 136] on section "Account Overview | Edit Profile One or more fields have an error. account infor…" at bounding box center [446, 338] width 814 height 852
type input "9179430815"
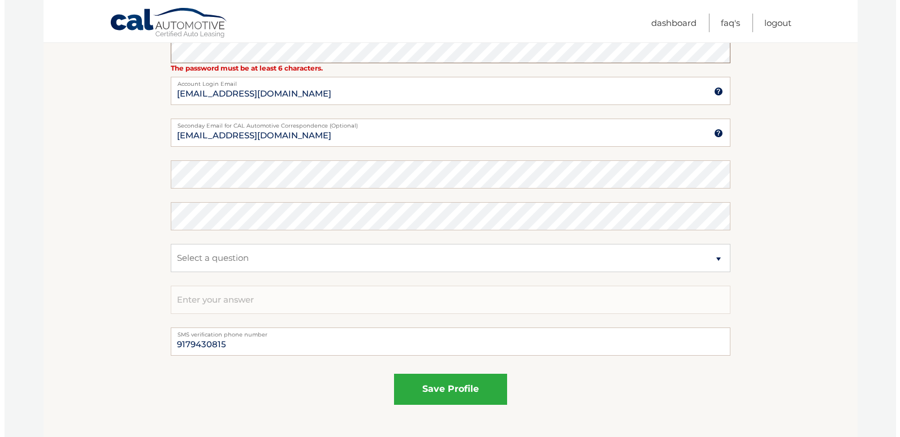
scroll to position [622, 0]
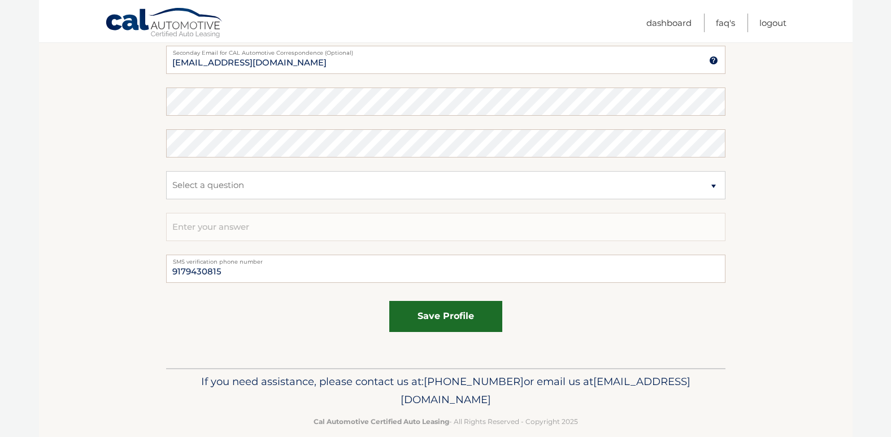
click at [432, 321] on button "save profile" at bounding box center [445, 316] width 113 height 31
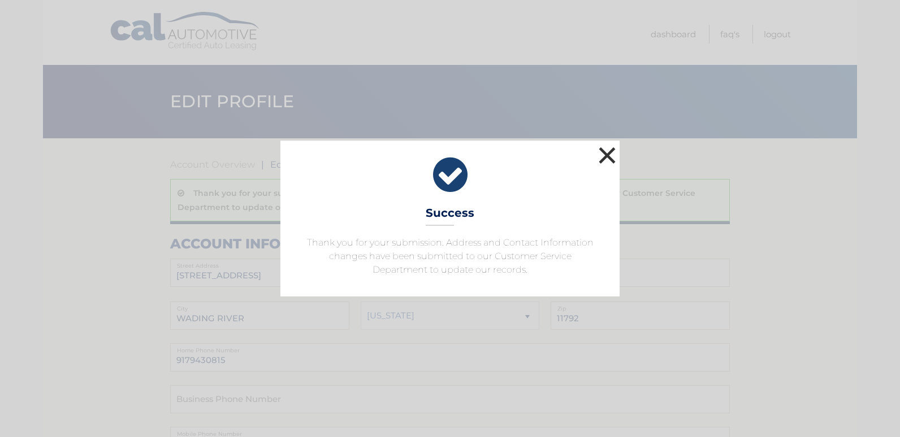
click at [603, 155] on button "×" at bounding box center [607, 155] width 23 height 23
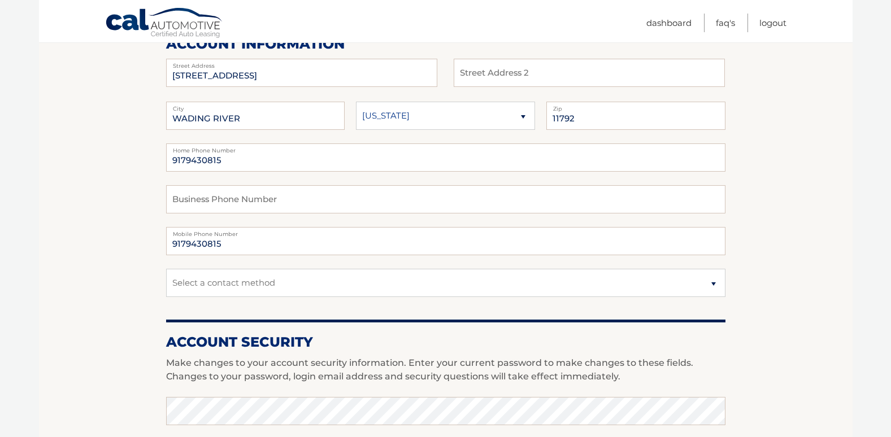
scroll to position [226, 0]
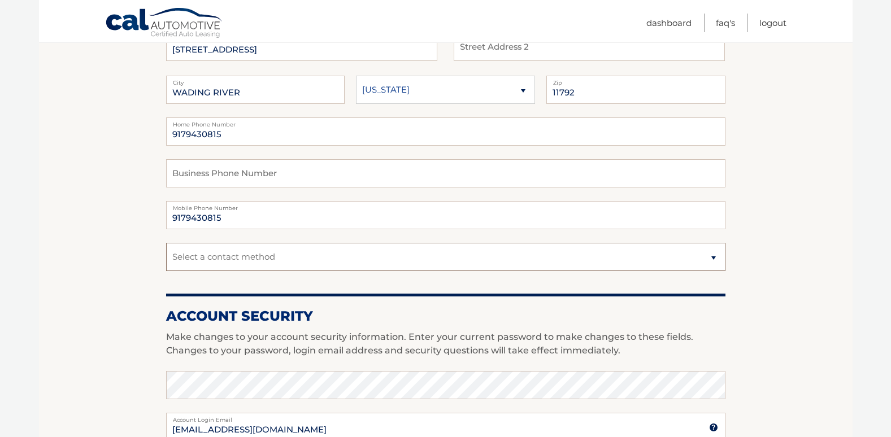
click at [314, 244] on select "Select a contact method Mobile Home" at bounding box center [445, 257] width 559 height 28
select select "1"
click at [166, 243] on select "Select a contact method Mobile Home" at bounding box center [445, 257] width 559 height 28
click at [136, 273] on section "Account Overview | Edit Profile Thank you for your submission. Address and Cont…" at bounding box center [446, 344] width 814 height 865
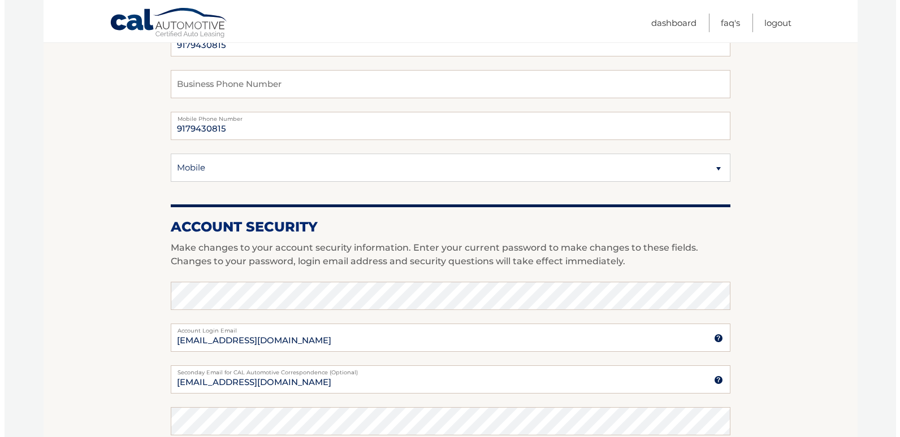
scroll to position [622, 0]
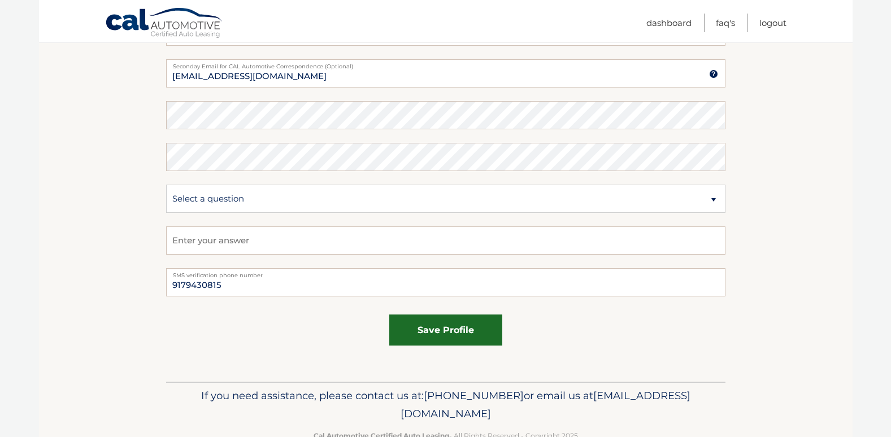
click at [445, 329] on button "save profile" at bounding box center [445, 330] width 113 height 31
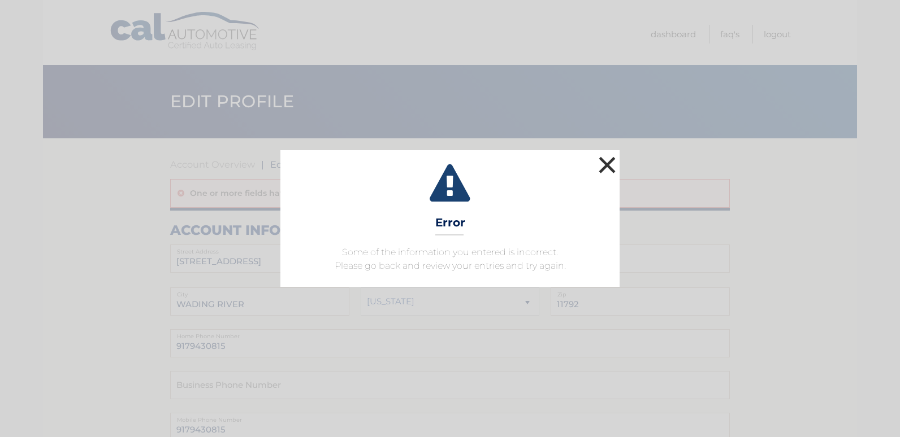
click at [600, 171] on button "×" at bounding box center [607, 165] width 23 height 23
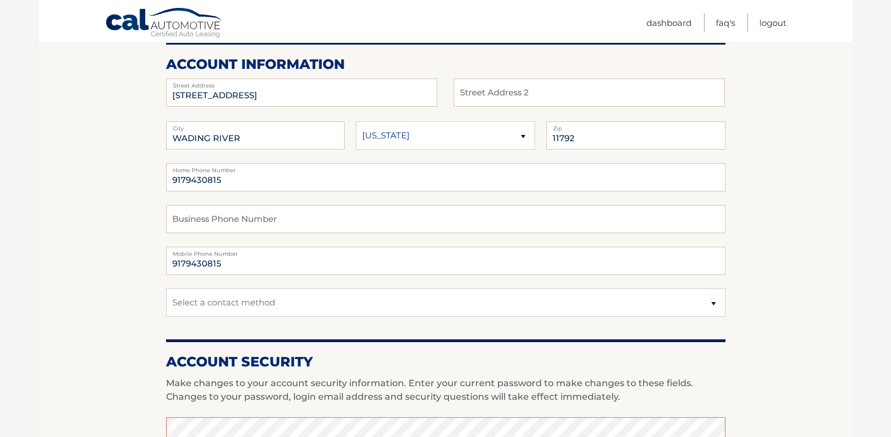
scroll to position [170, 0]
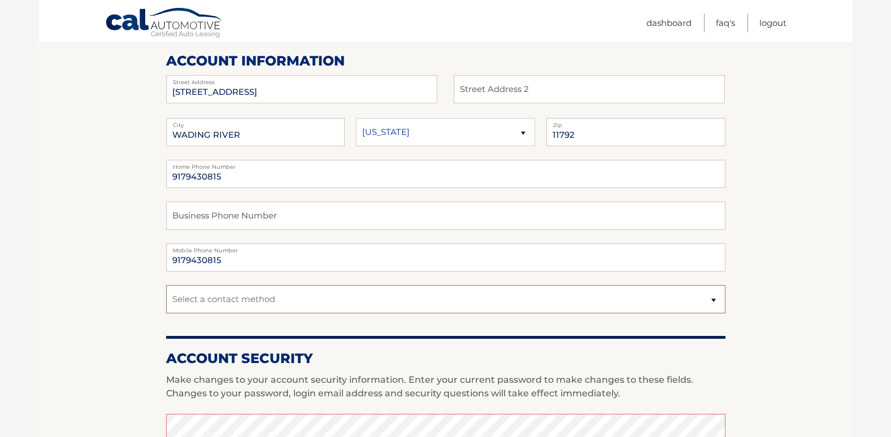
click at [224, 291] on select "Select a contact method Mobile Home" at bounding box center [445, 299] width 559 height 28
select select "1"
click at [166, 285] on select "Select a contact method Mobile Home" at bounding box center [445, 299] width 559 height 28
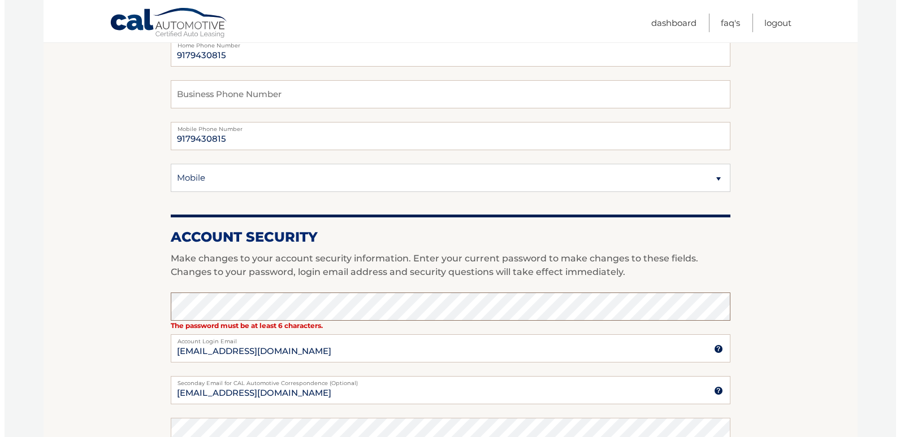
scroll to position [639, 0]
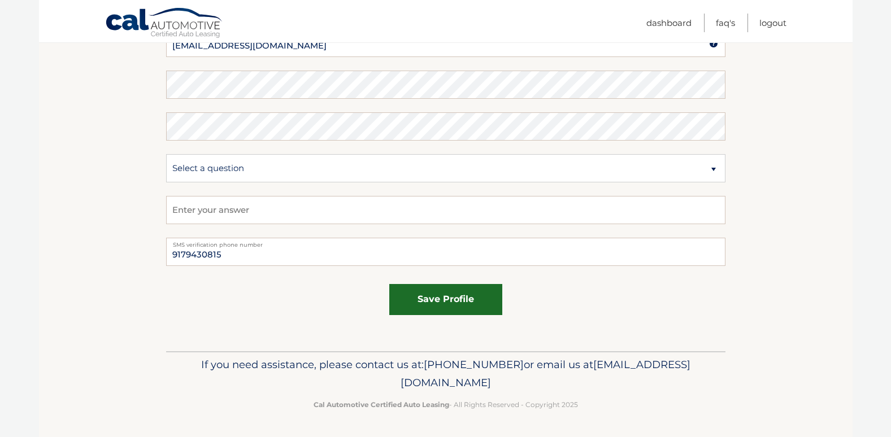
click at [442, 293] on button "save profile" at bounding box center [445, 299] width 113 height 31
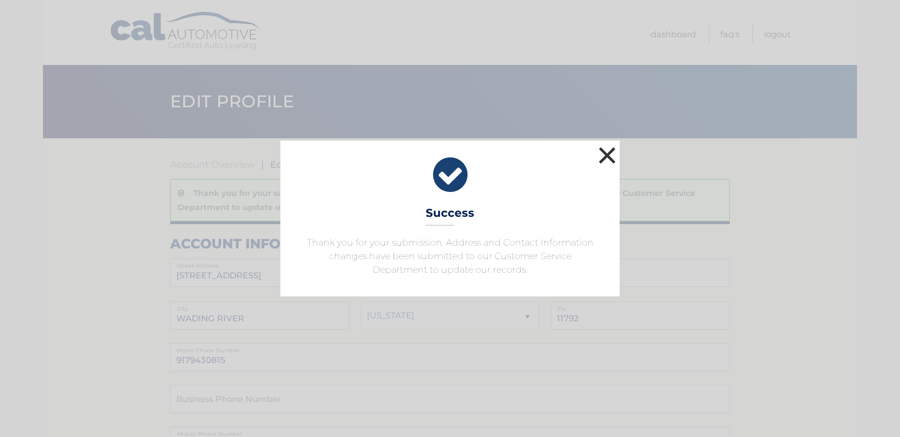
click at [611, 158] on button "×" at bounding box center [607, 155] width 23 height 23
